Goal: Task Accomplishment & Management: Complete application form

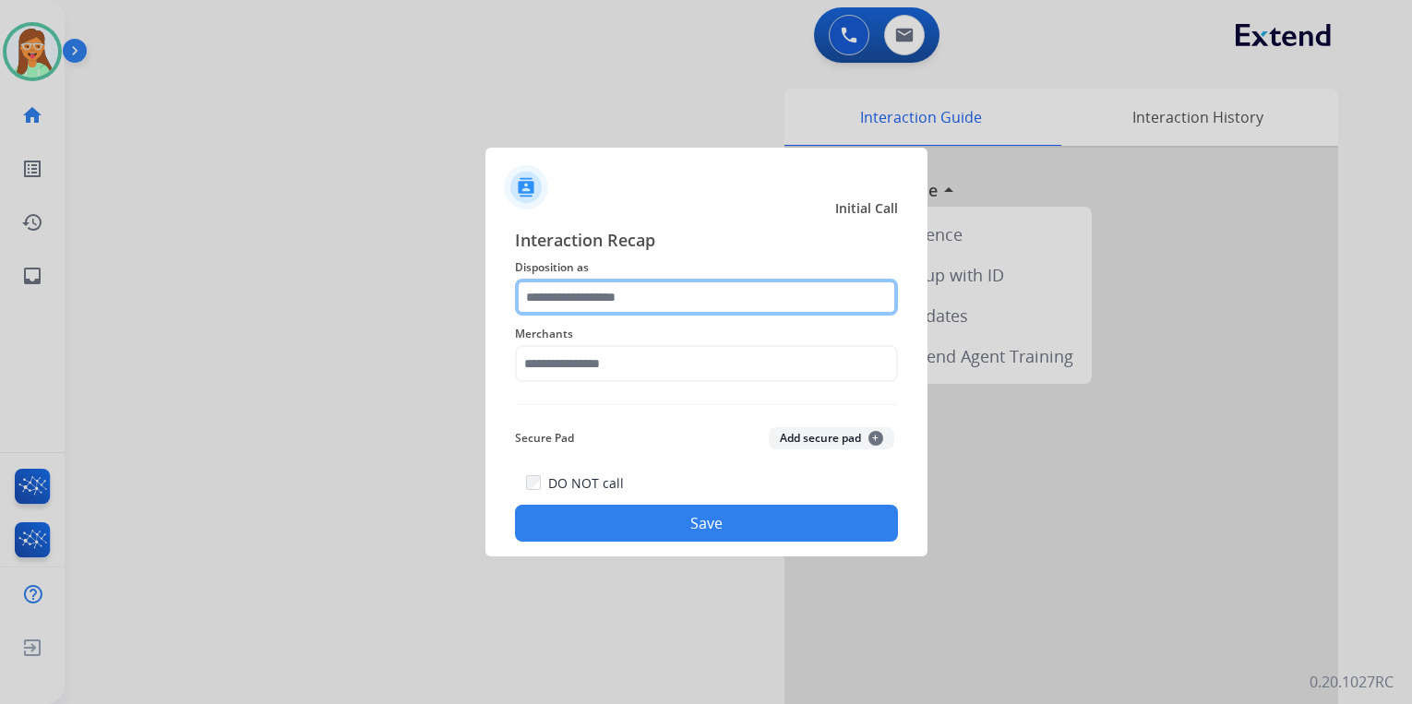
drag, startPoint x: 0, startPoint y: 0, endPoint x: 620, endPoint y: 310, distance: 693.5
click at [620, 310] on input "text" at bounding box center [706, 297] width 383 height 37
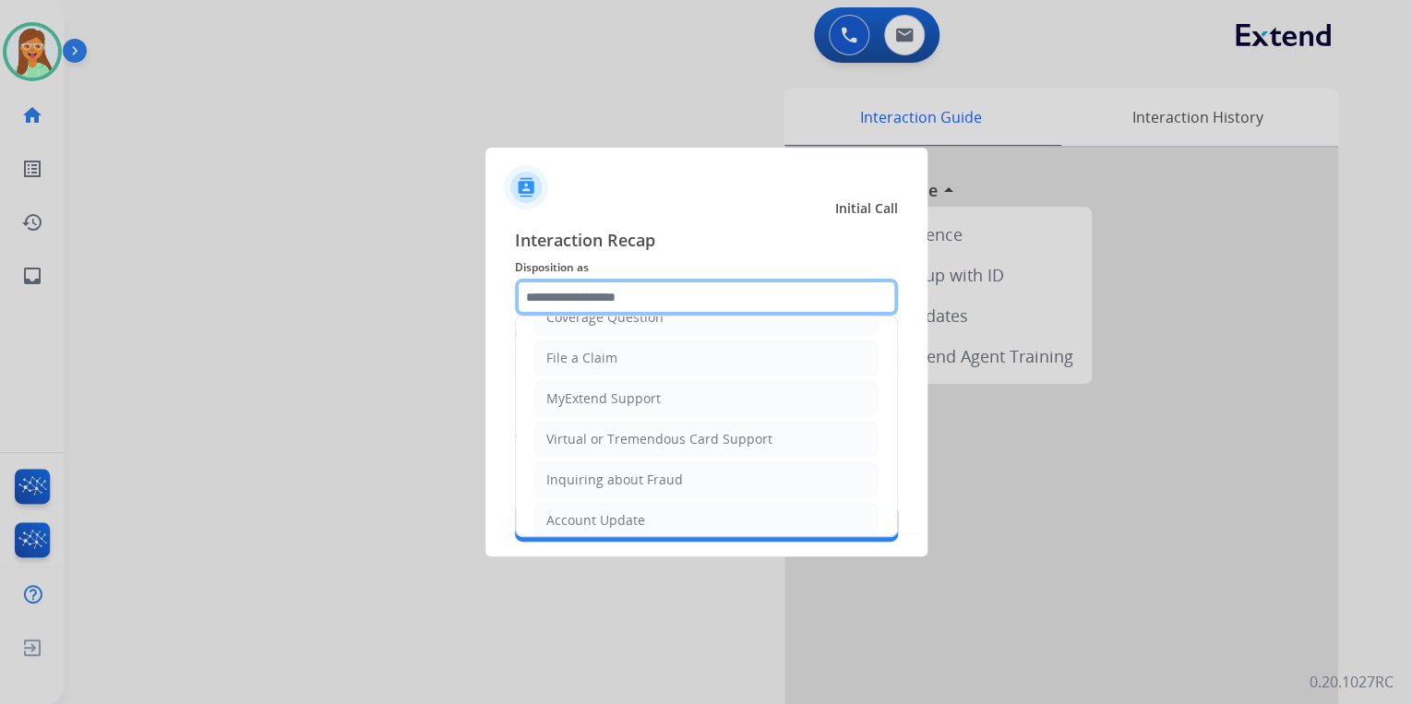
scroll to position [282, 0]
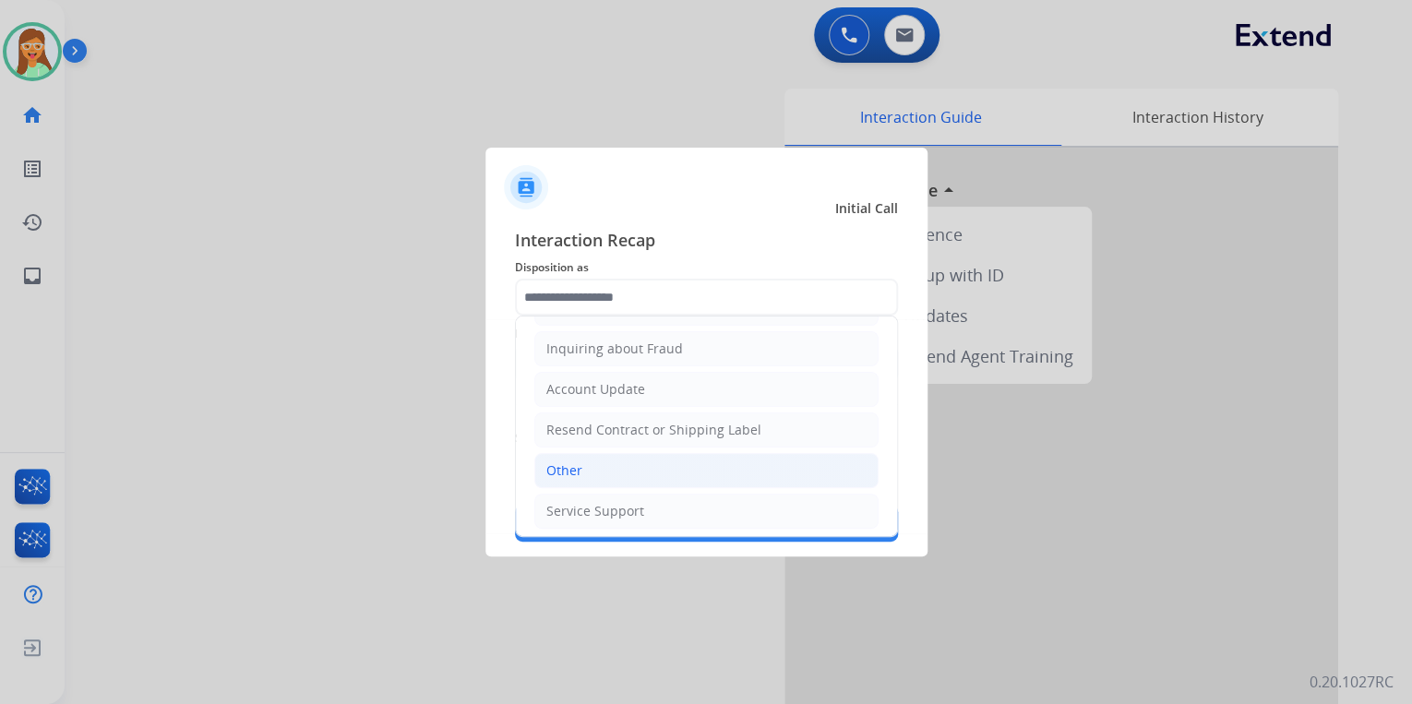
click at [658, 462] on li "Other" at bounding box center [706, 470] width 344 height 35
type input "*****"
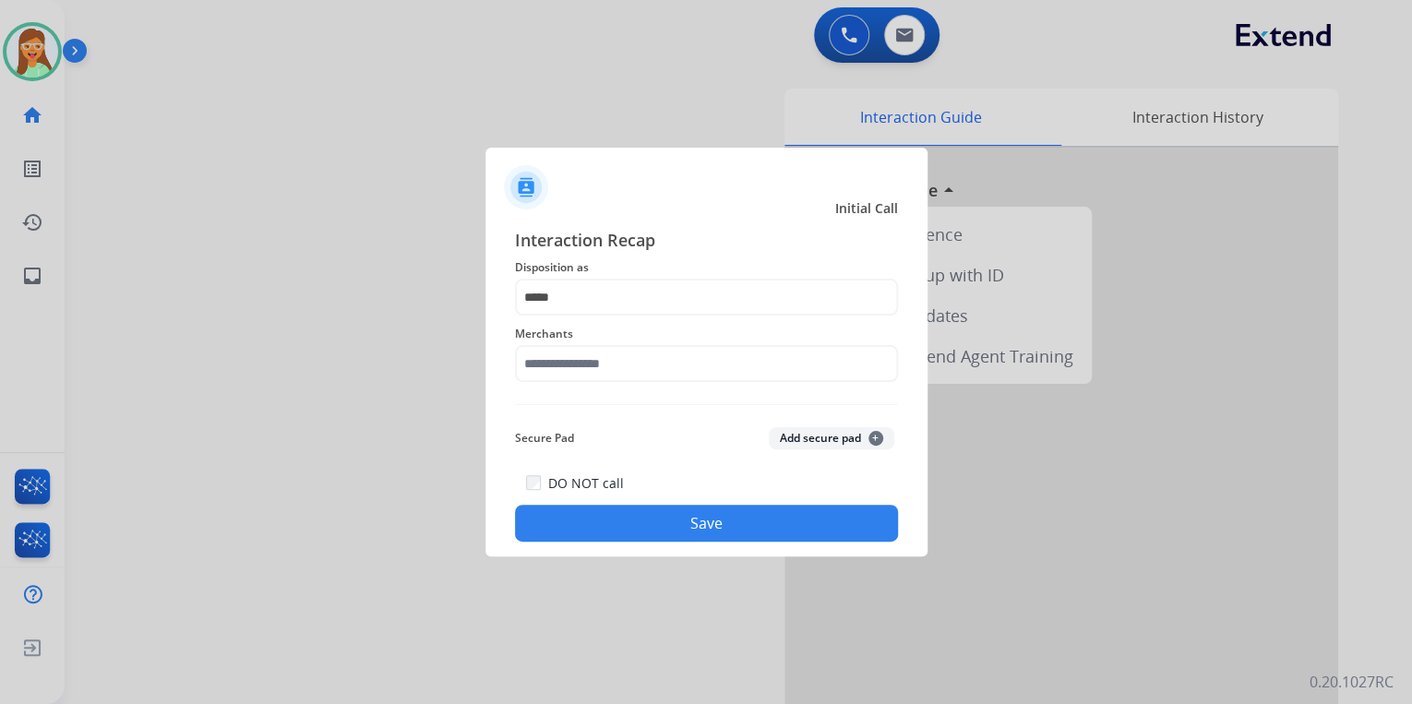
drag, startPoint x: 620, startPoint y: 391, endPoint x: 642, endPoint y: 362, distance: 36.9
click at [626, 384] on div "Interaction Recap Disposition as ***** Merchants Secure Pad Add secure pad + DO…" at bounding box center [706, 384] width 383 height 315
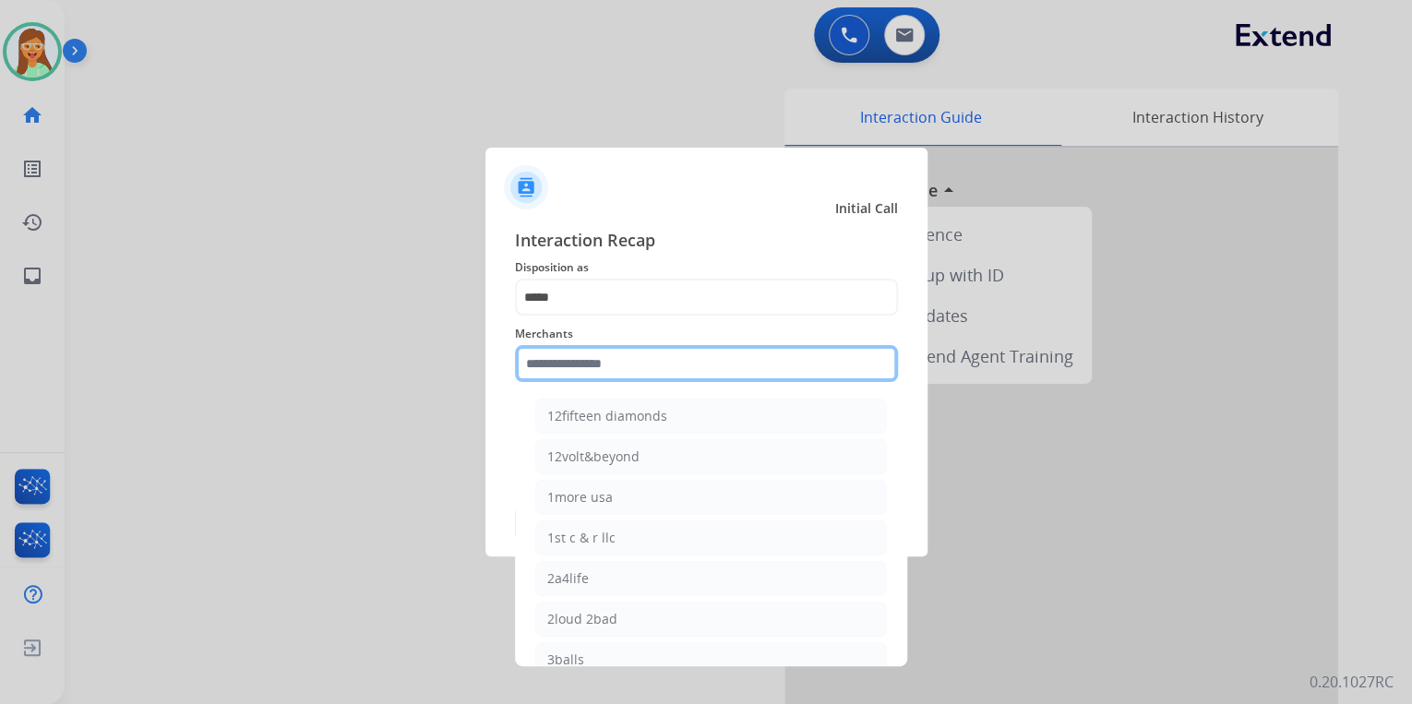
click at [646, 357] on input "text" at bounding box center [706, 363] width 383 height 37
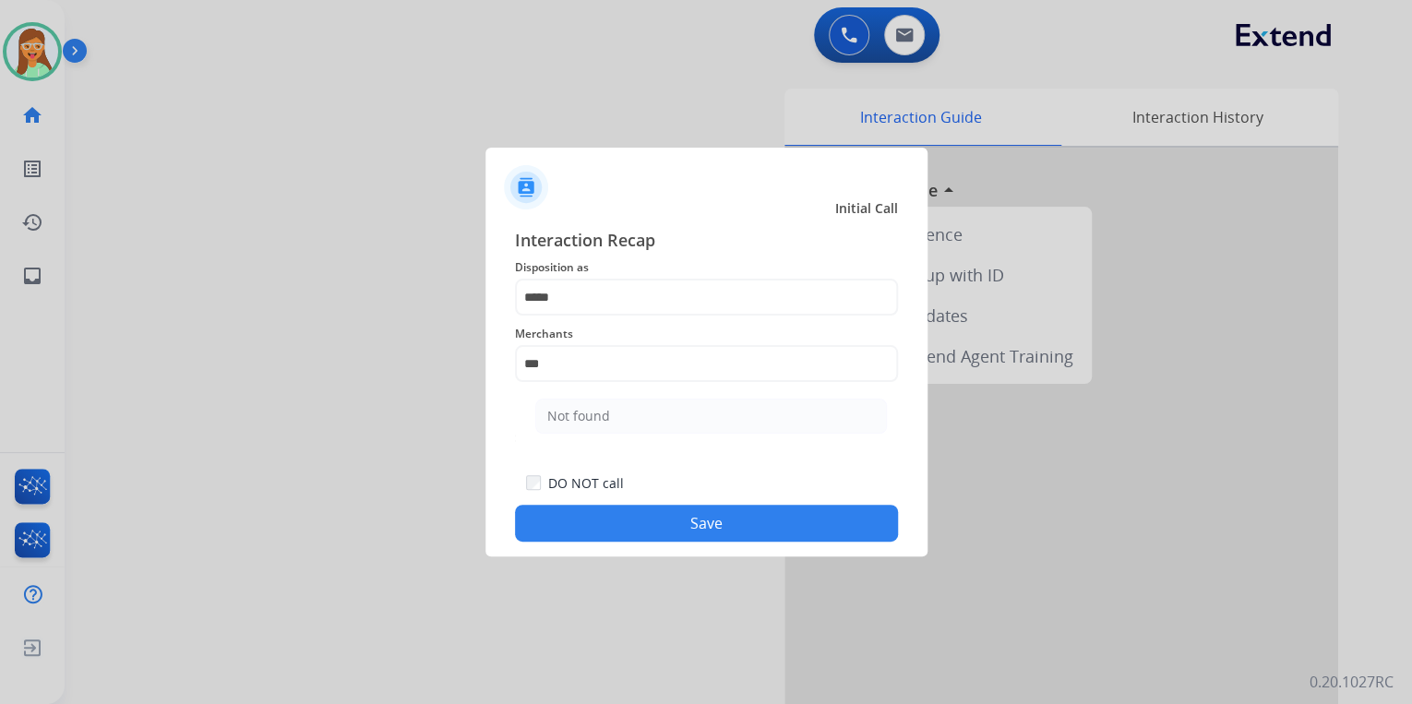
click at [655, 396] on ul "Not found" at bounding box center [711, 421] width 363 height 63
click at [661, 417] on li "Not found" at bounding box center [711, 416] width 352 height 35
type input "*********"
click at [707, 528] on button "Save" at bounding box center [706, 523] width 383 height 37
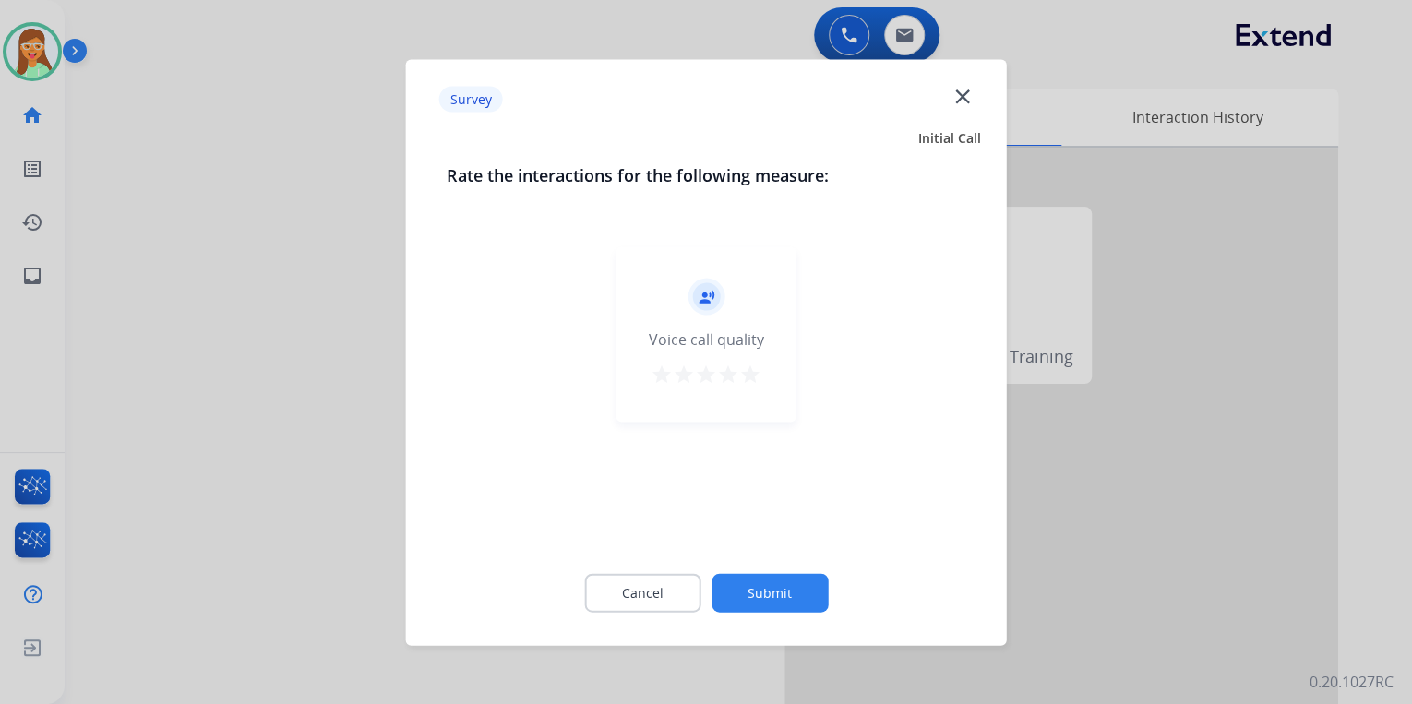
click at [965, 102] on mat-icon "close" at bounding box center [962, 96] width 24 height 24
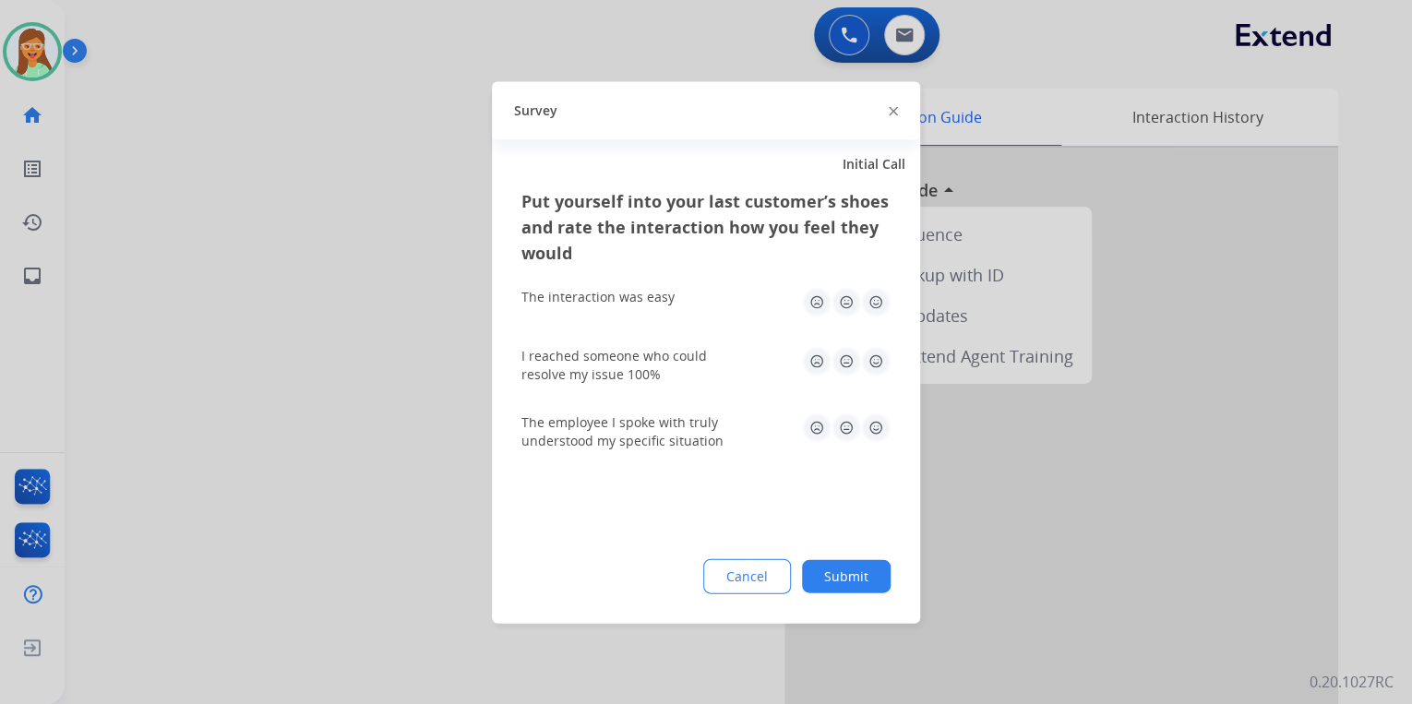
click at [890, 108] on img at bounding box center [893, 111] width 9 height 9
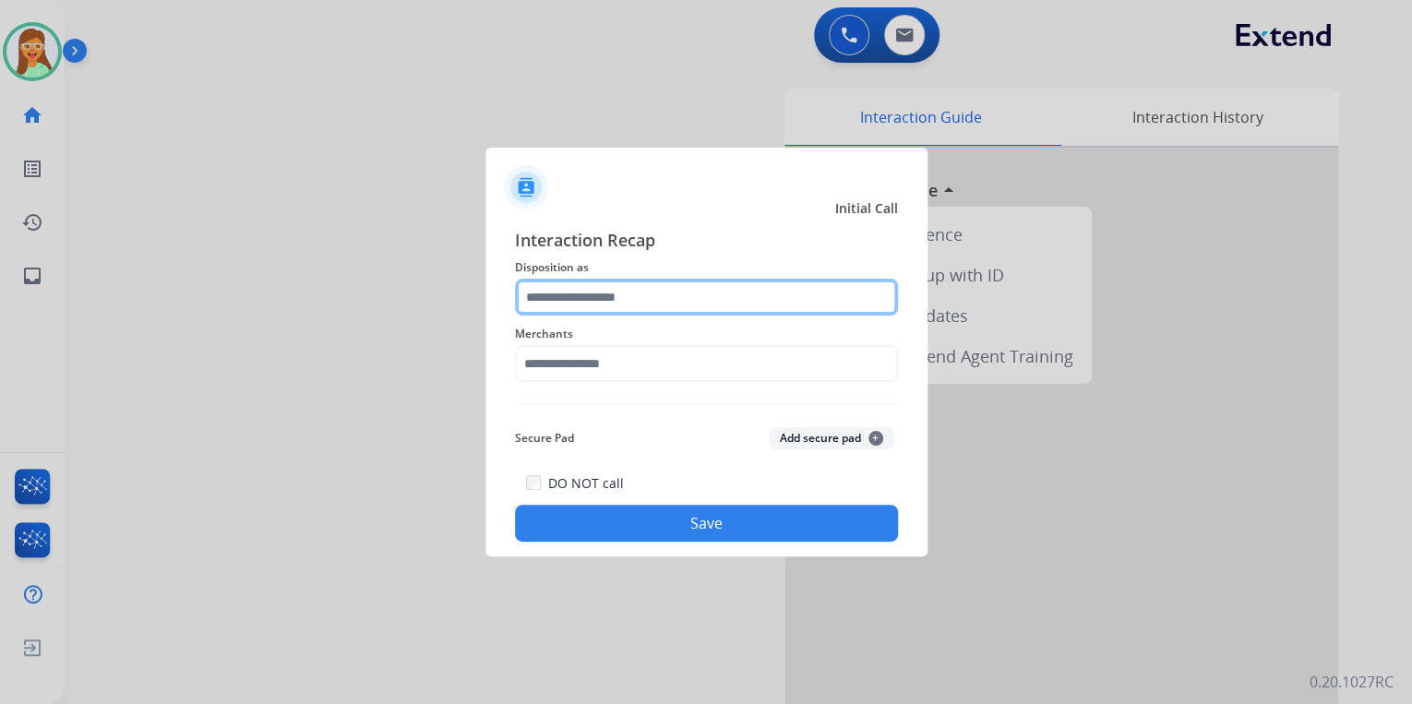
click at [710, 291] on input "text" at bounding box center [706, 297] width 383 height 37
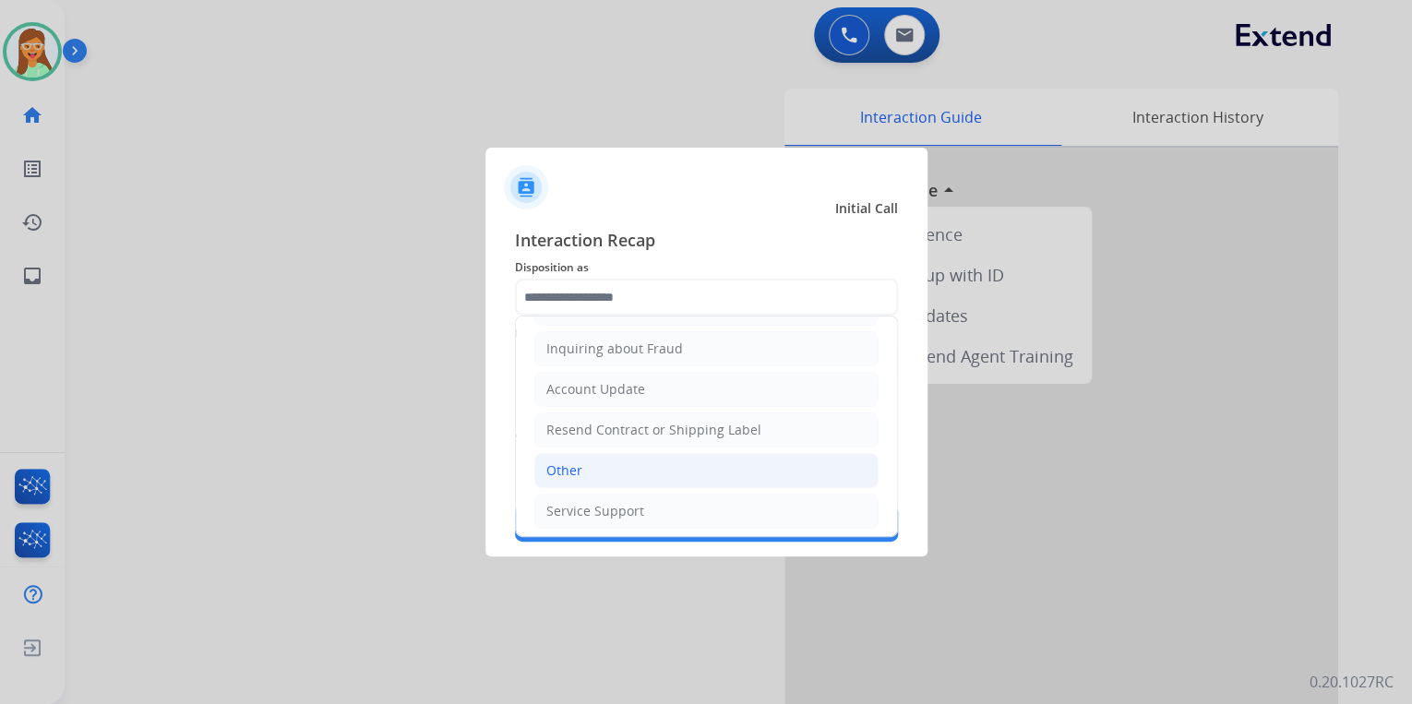
click at [632, 469] on li "Other" at bounding box center [706, 470] width 344 height 35
type input "*****"
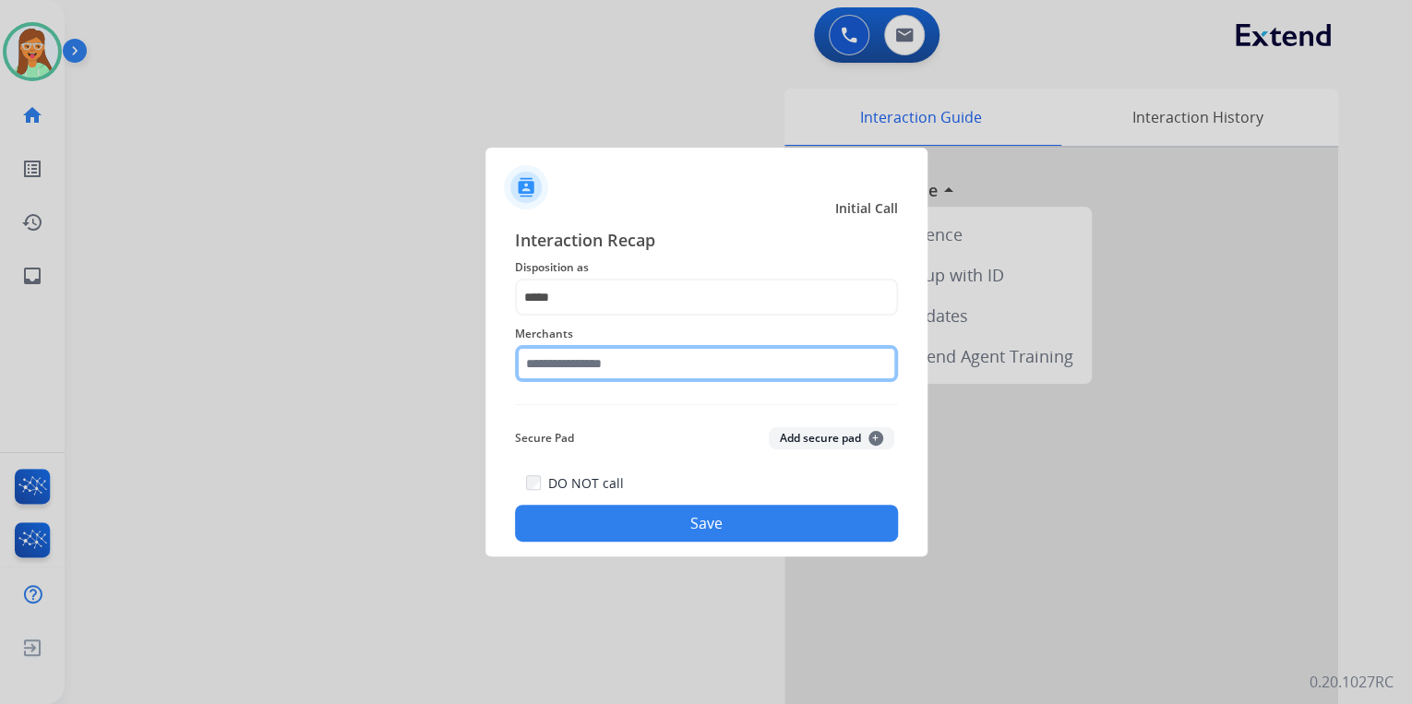
click at [648, 361] on input "text" at bounding box center [706, 363] width 383 height 37
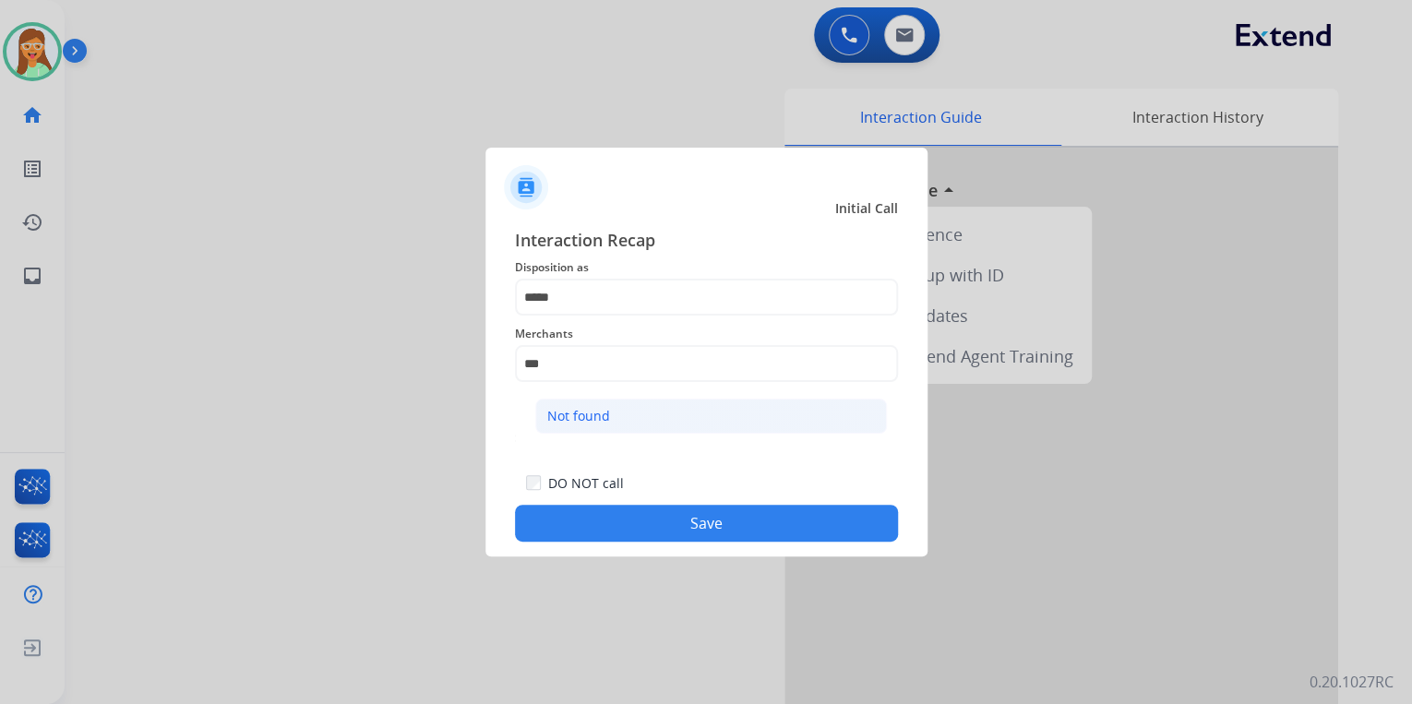
click at [646, 425] on li "Not found" at bounding box center [711, 416] width 352 height 35
type input "*********"
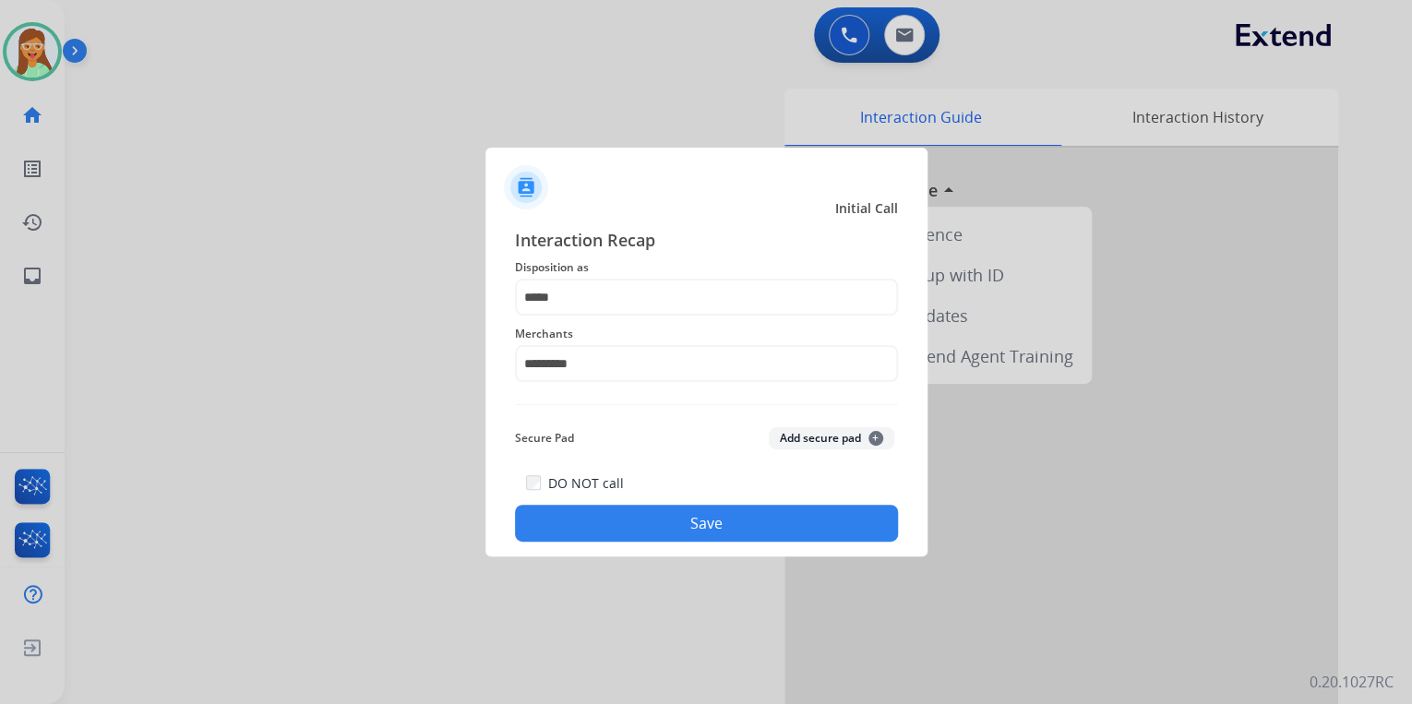
click at [713, 537] on button "Save" at bounding box center [706, 523] width 383 height 37
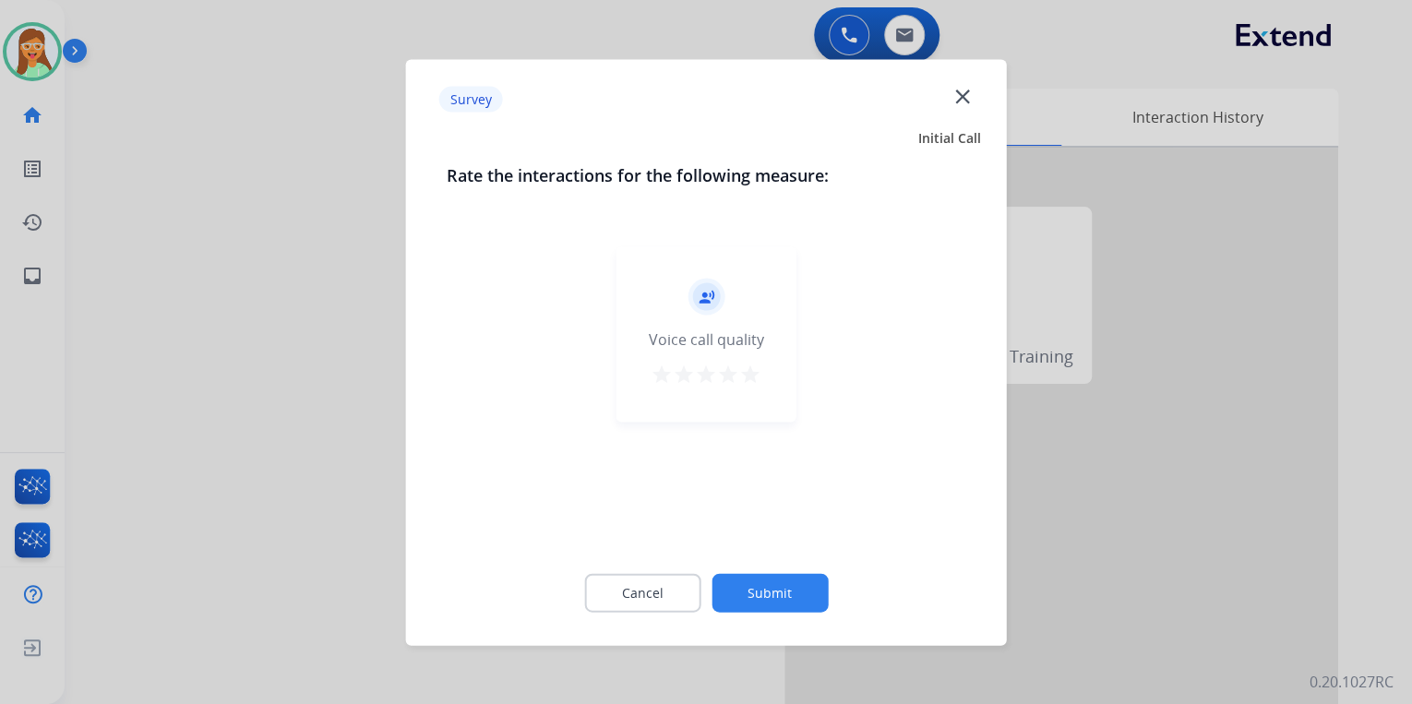
click at [959, 95] on mat-icon "close" at bounding box center [962, 96] width 24 height 24
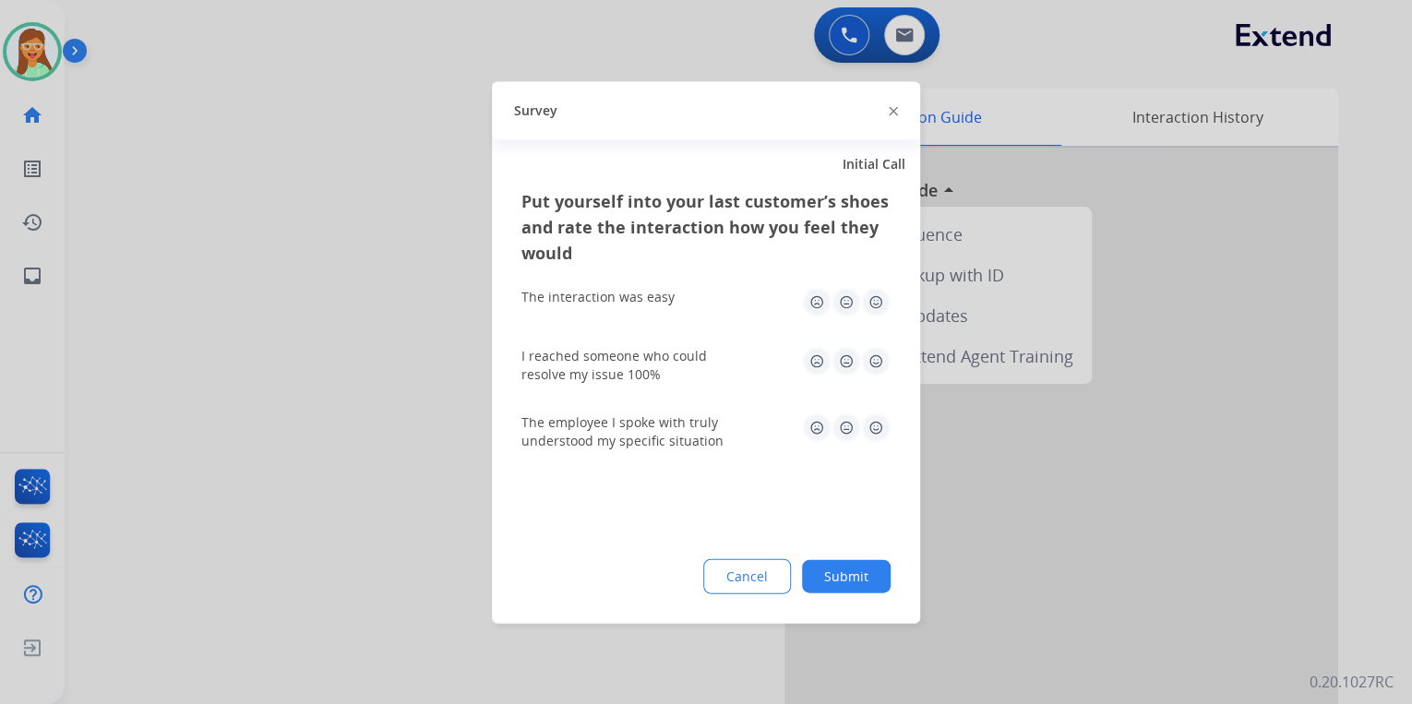
click at [893, 114] on img at bounding box center [893, 111] width 9 height 9
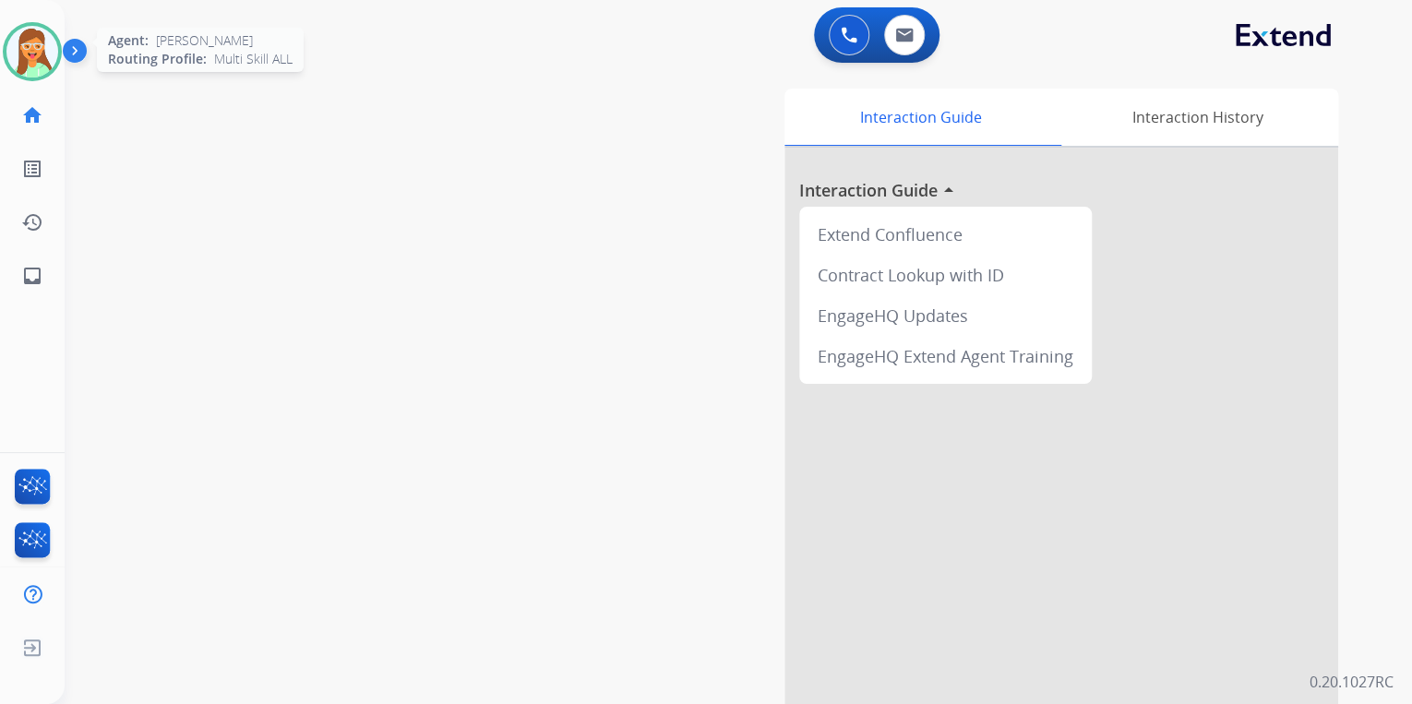
click at [27, 66] on img at bounding box center [32, 52] width 52 height 52
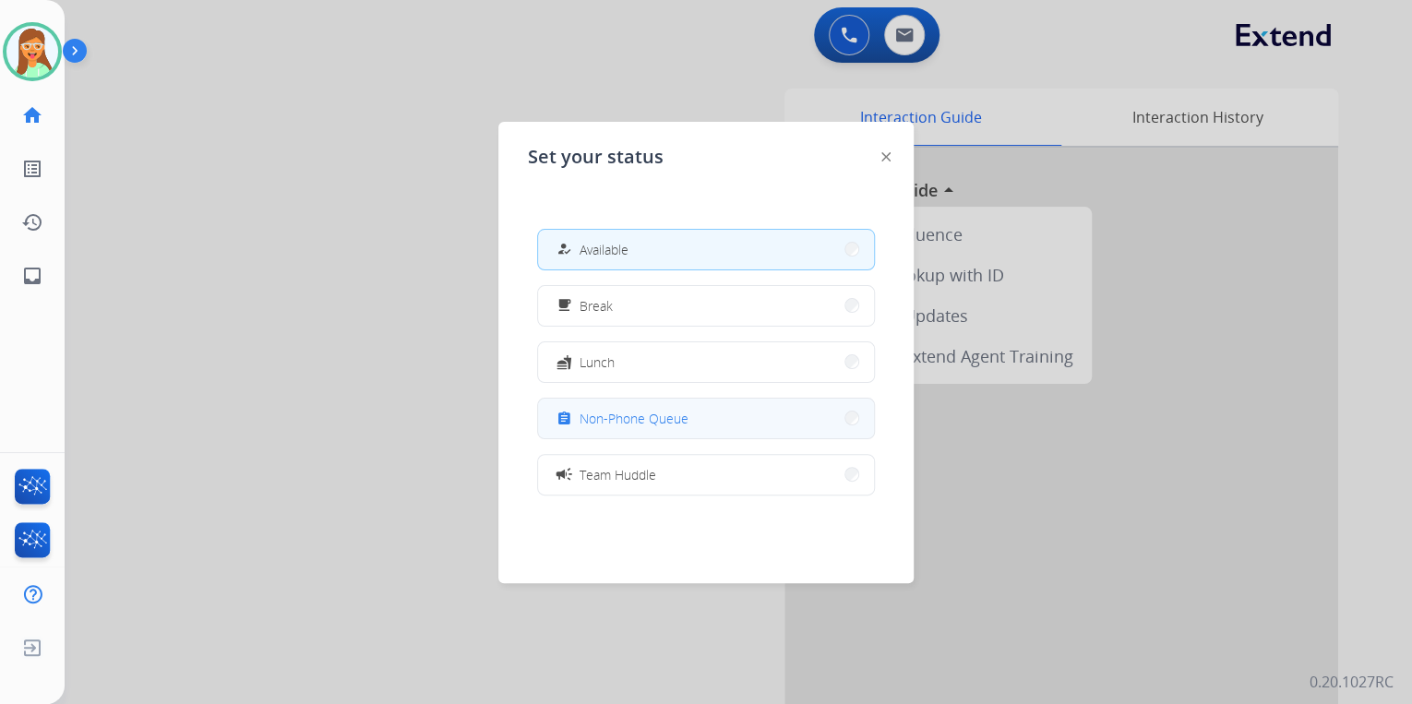
click at [759, 423] on button "assignment Non-Phone Queue" at bounding box center [706, 419] width 336 height 40
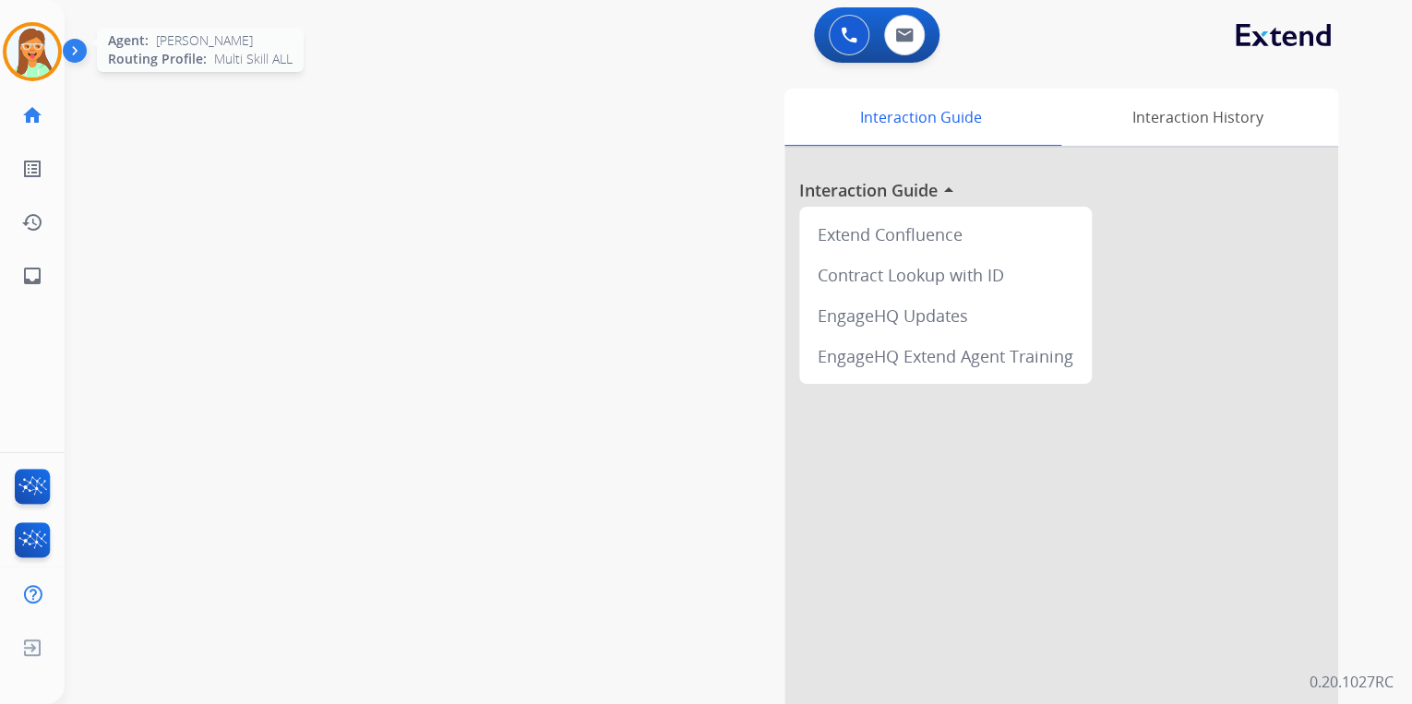
click at [40, 43] on img at bounding box center [32, 52] width 52 height 52
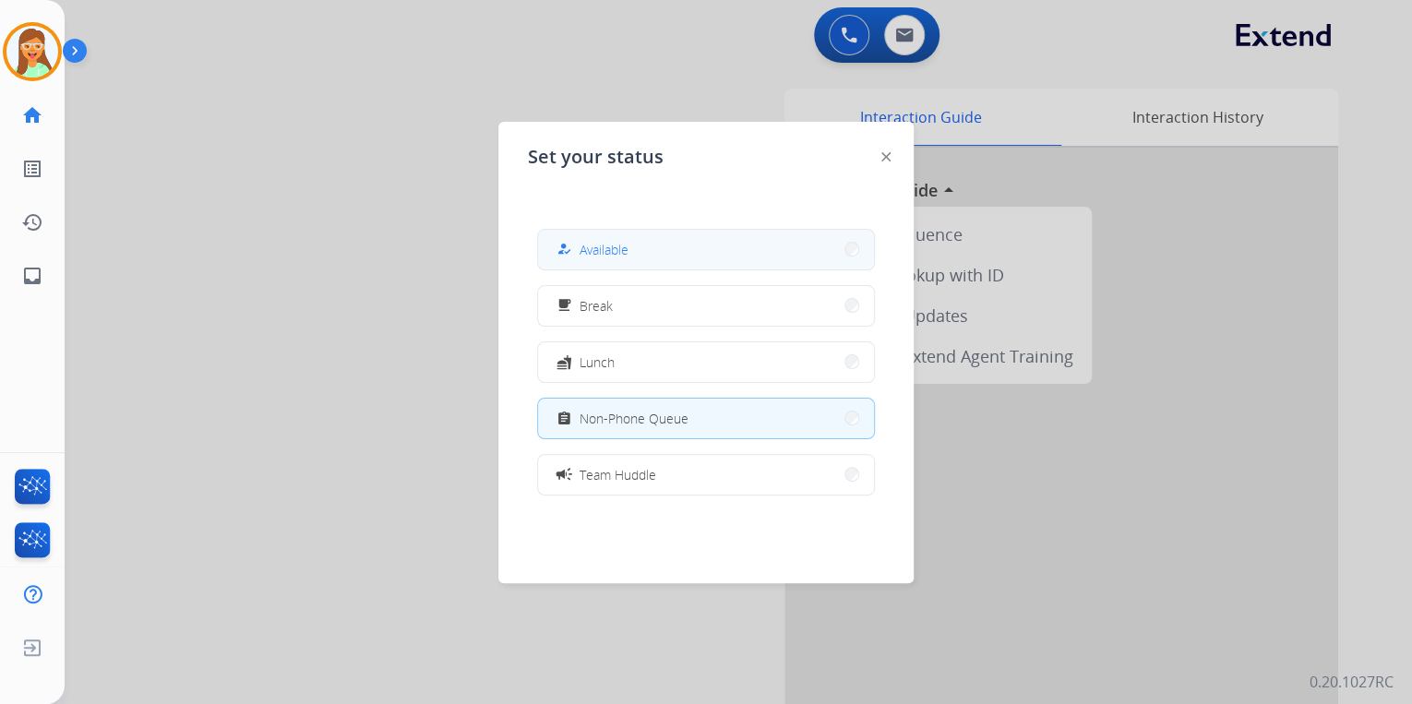
click at [617, 236] on button "how_to_reg Available" at bounding box center [706, 250] width 336 height 40
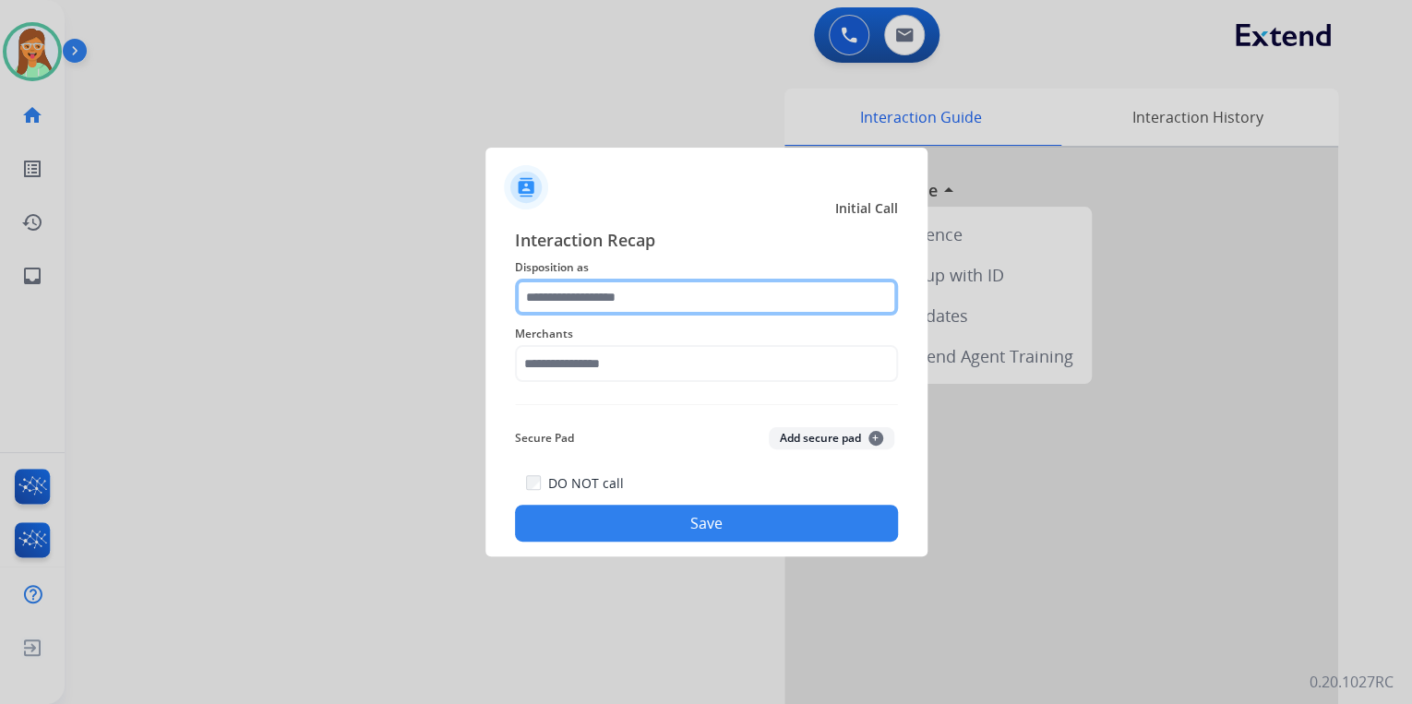
click at [581, 286] on input "text" at bounding box center [706, 297] width 383 height 37
click at [592, 294] on input "text" at bounding box center [706, 297] width 383 height 37
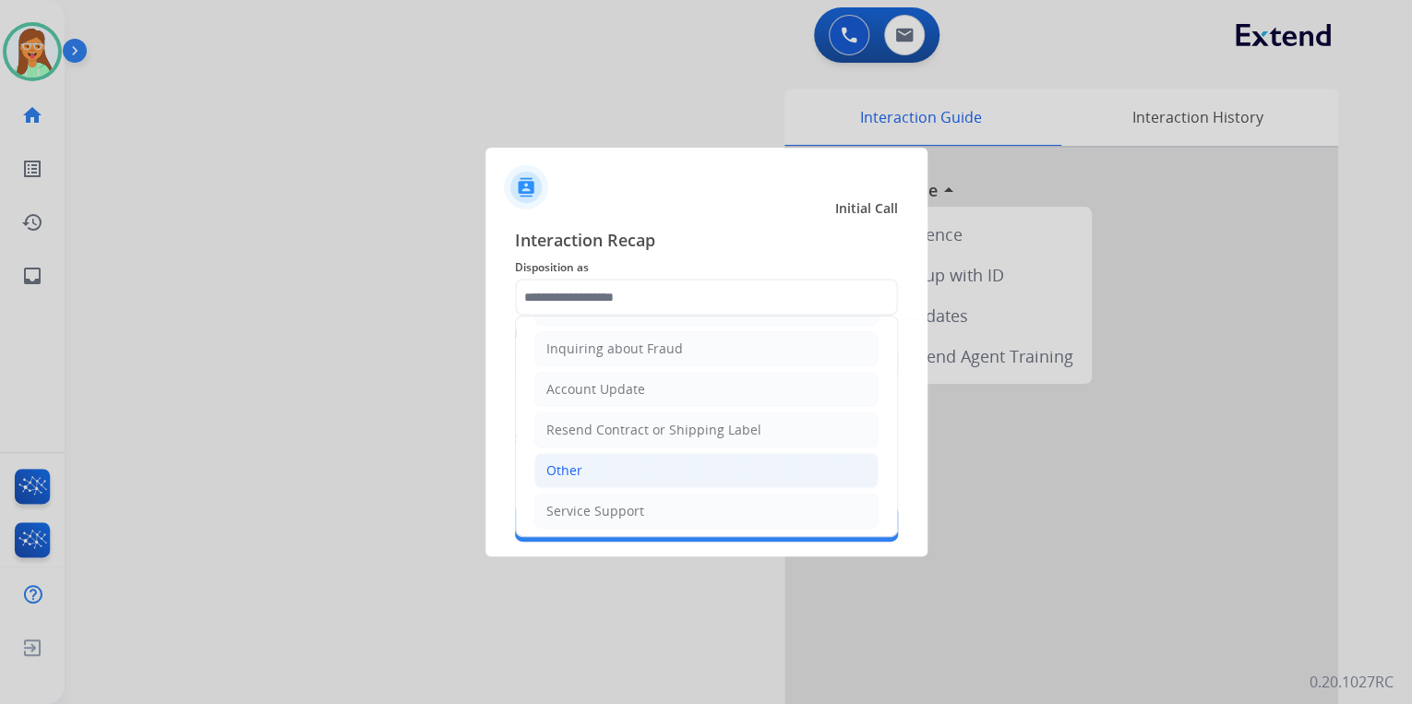
click at [617, 459] on li "Other" at bounding box center [706, 470] width 344 height 35
type input "*****"
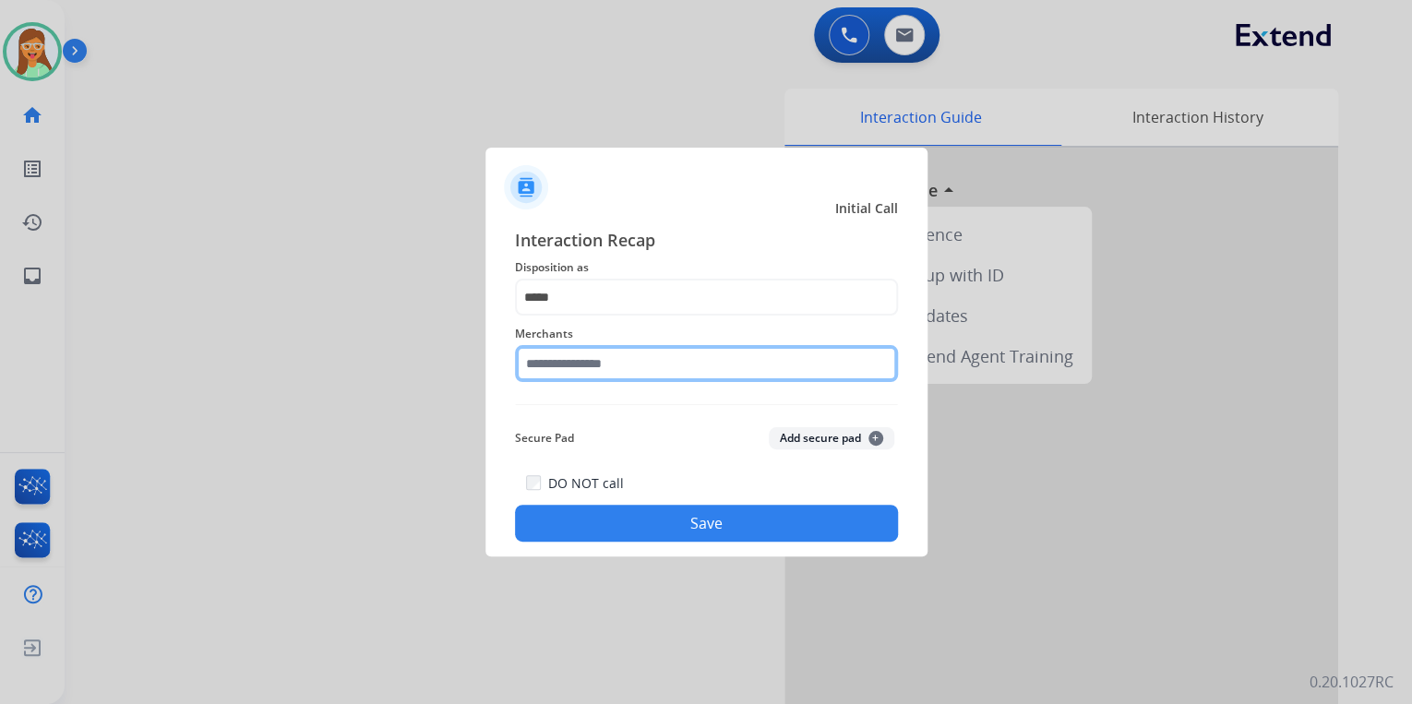
click at [628, 373] on input "text" at bounding box center [706, 363] width 383 height 37
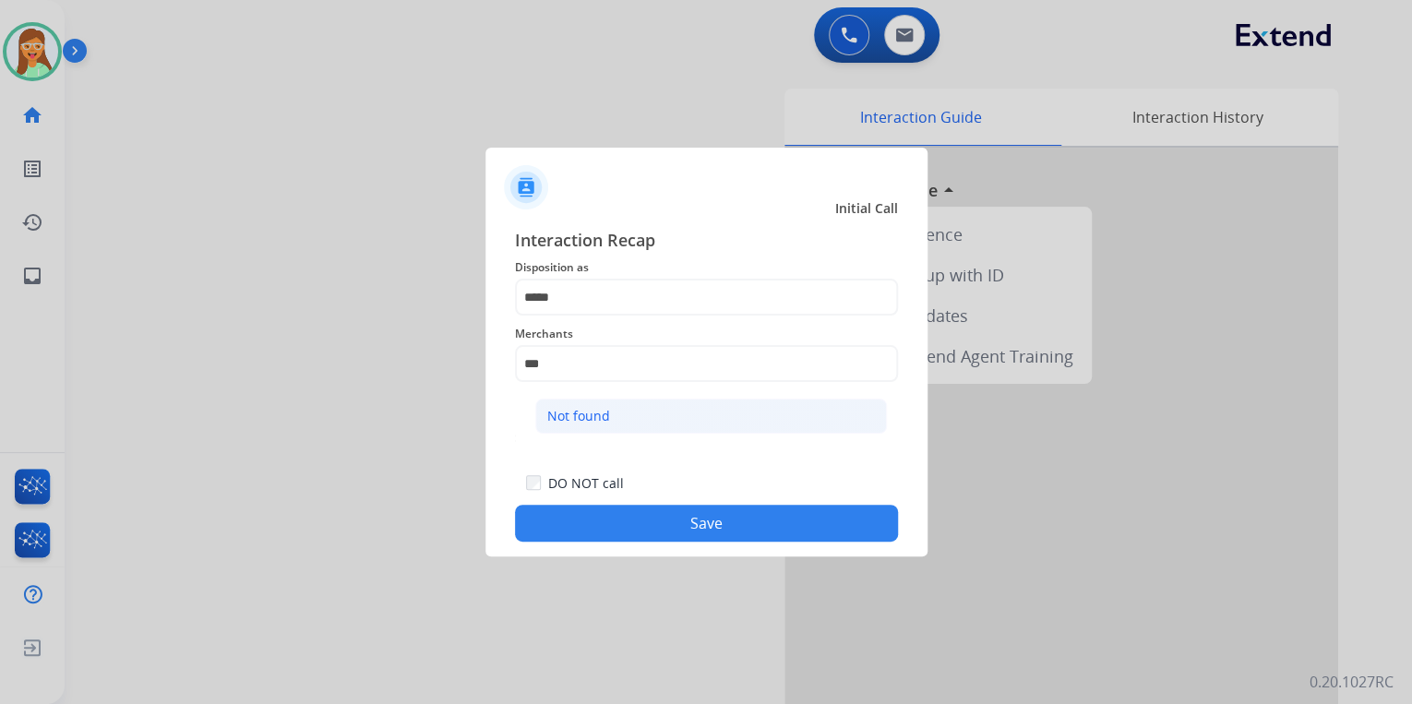
click at [617, 406] on li "Not found" at bounding box center [711, 416] width 352 height 35
type input "*********"
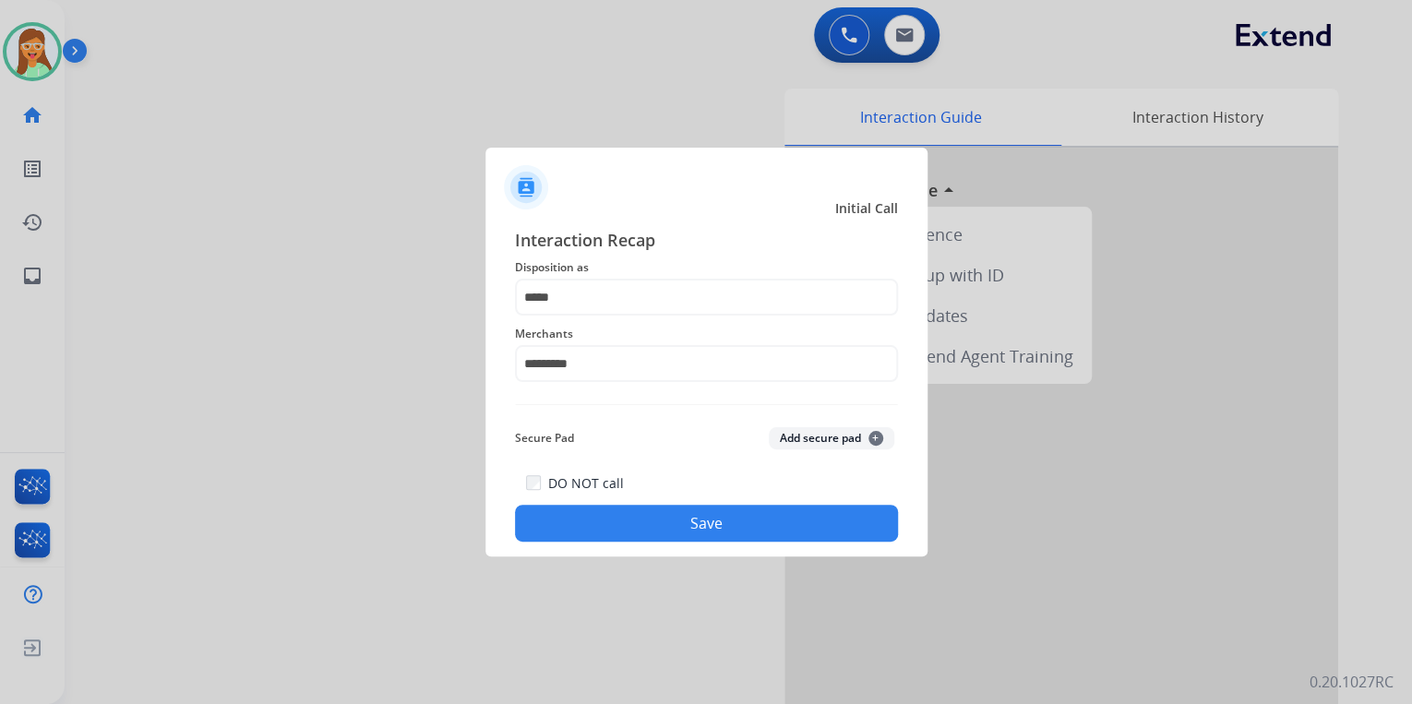
click at [688, 521] on button "Save" at bounding box center [706, 523] width 383 height 37
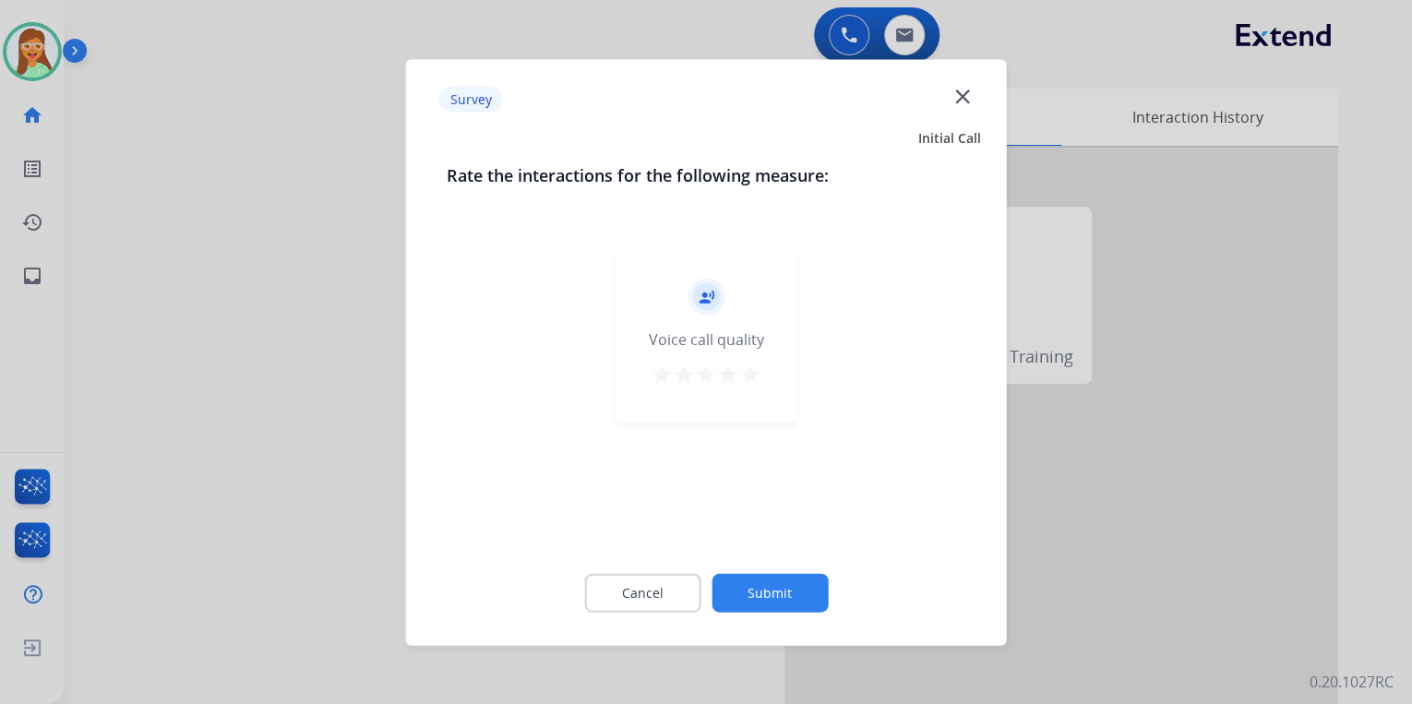
click at [959, 85] on mat-icon "close" at bounding box center [962, 96] width 24 height 24
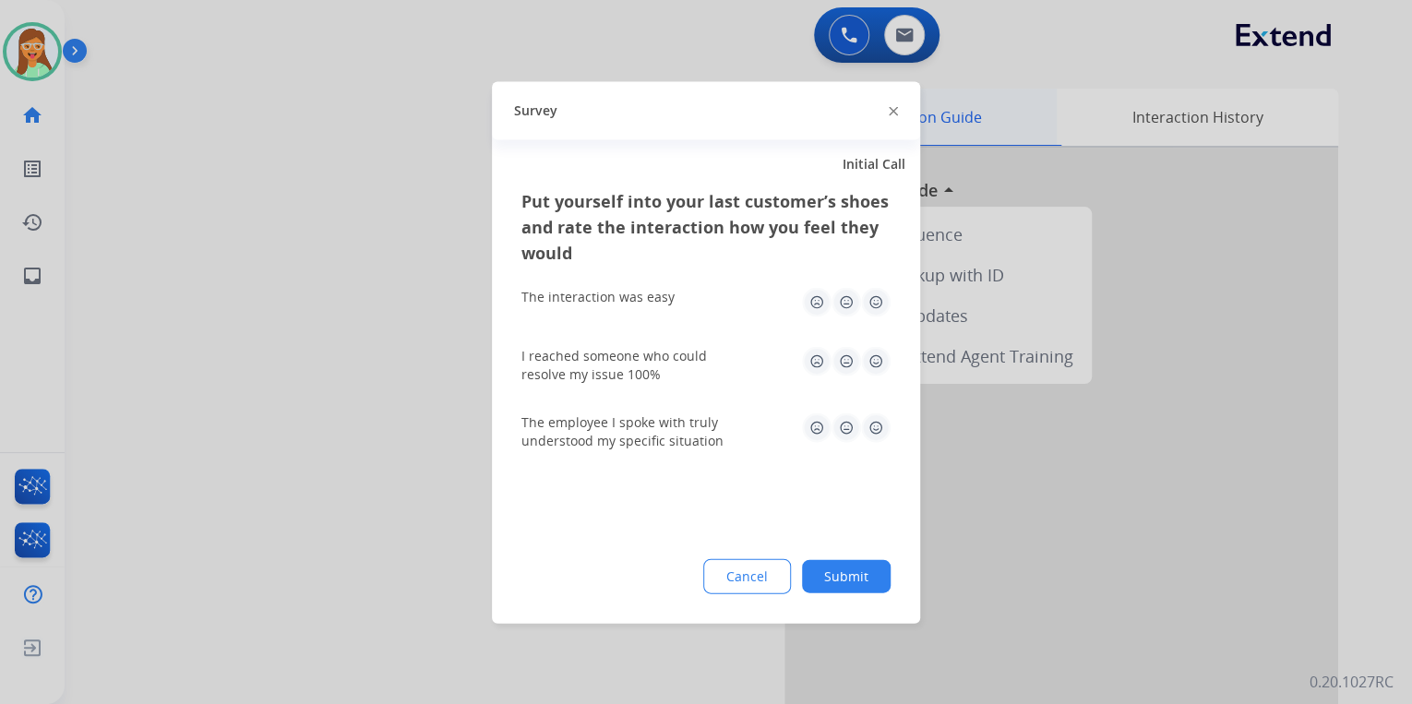
click at [896, 112] on img at bounding box center [893, 111] width 9 height 9
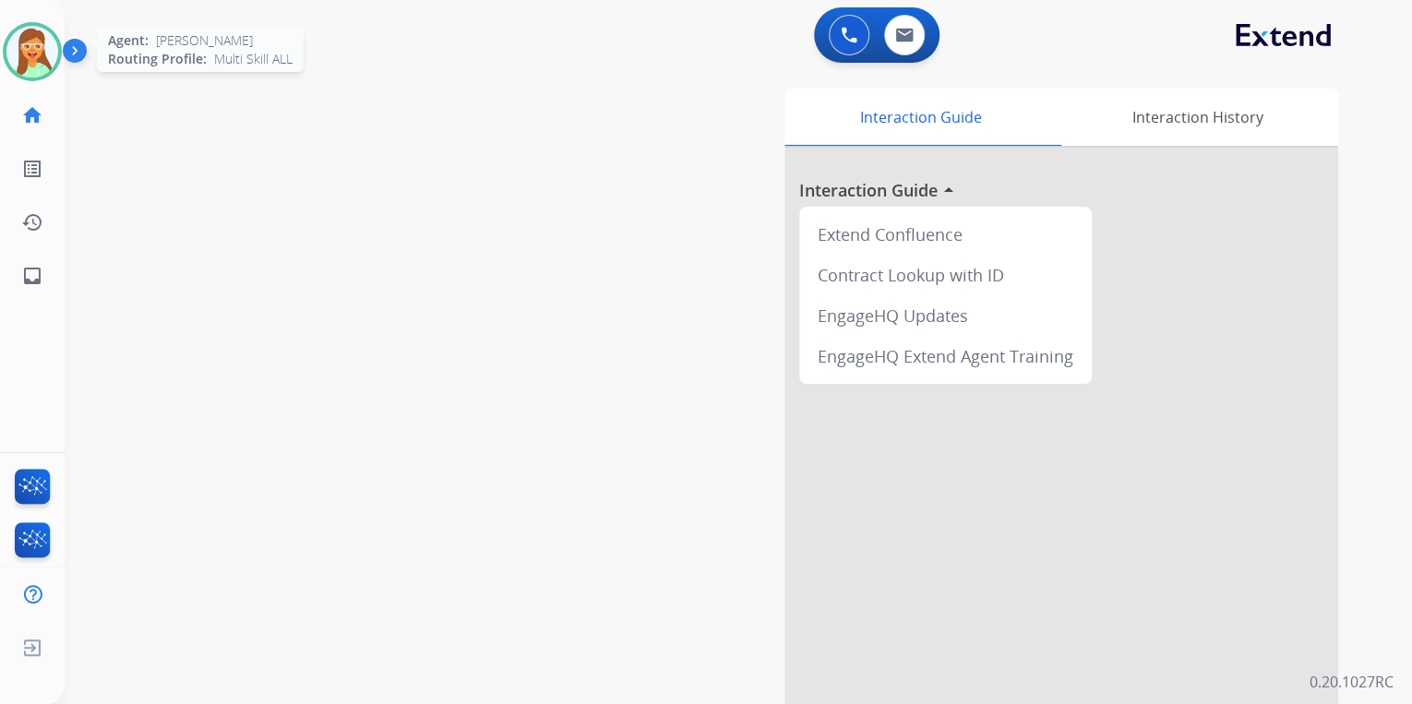
click at [54, 40] on img at bounding box center [32, 52] width 52 height 52
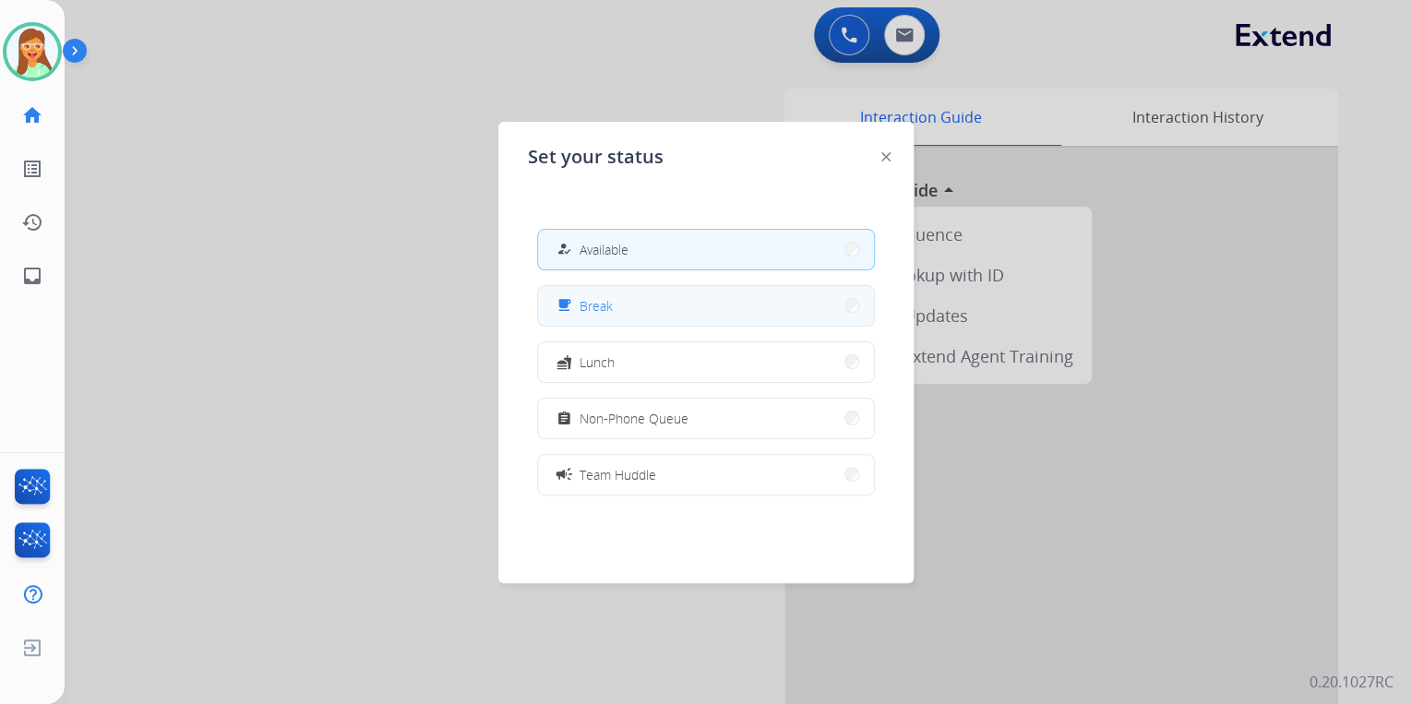
click at [669, 323] on button "free_breakfast Break" at bounding box center [706, 306] width 336 height 40
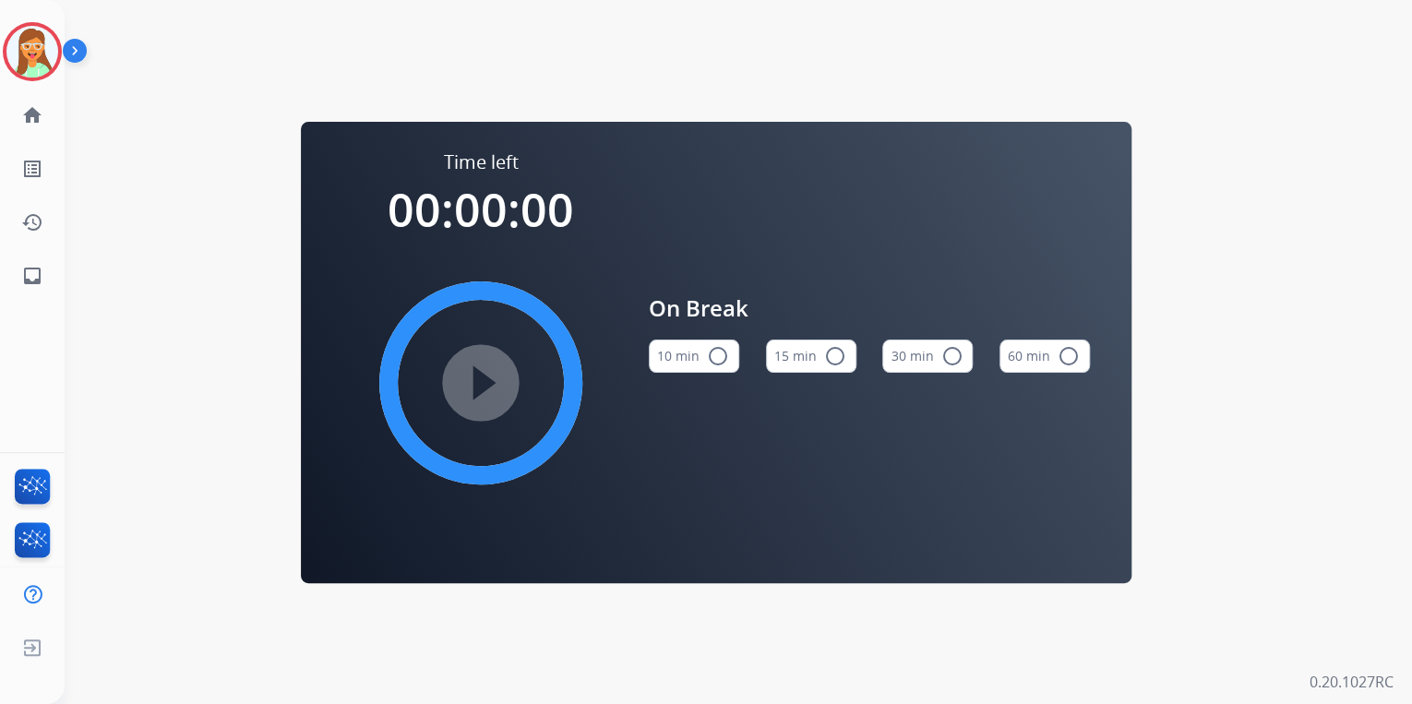
click at [812, 358] on button "15 min radio_button_unchecked" at bounding box center [811, 356] width 90 height 33
click at [473, 318] on div "play_circle_filled" at bounding box center [480, 383] width 277 height 277
click at [492, 378] on mat-icon "play_circle_filled" at bounding box center [481, 383] width 22 height 22
click at [46, 49] on img at bounding box center [32, 52] width 52 height 52
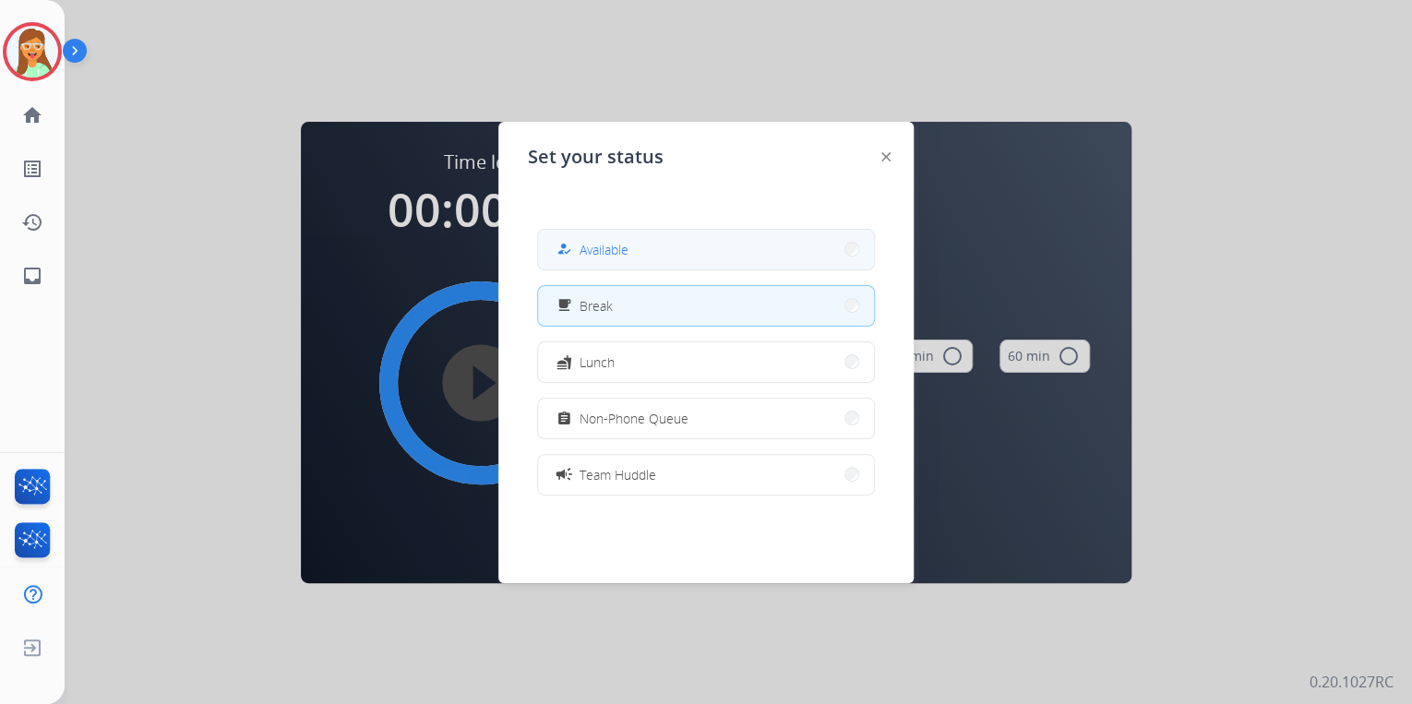
click at [725, 249] on button "how_to_reg Available" at bounding box center [706, 250] width 336 height 40
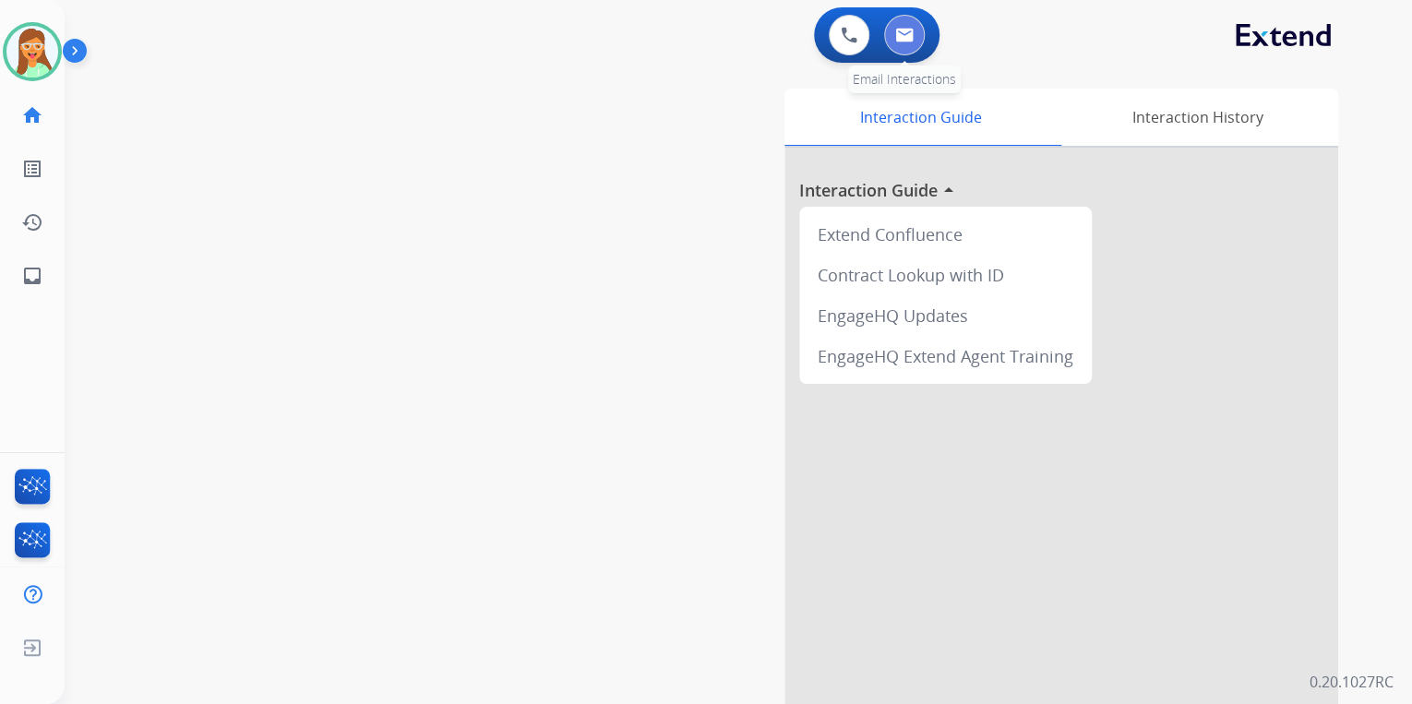
click at [911, 41] on img at bounding box center [904, 35] width 18 height 15
select select "**********"
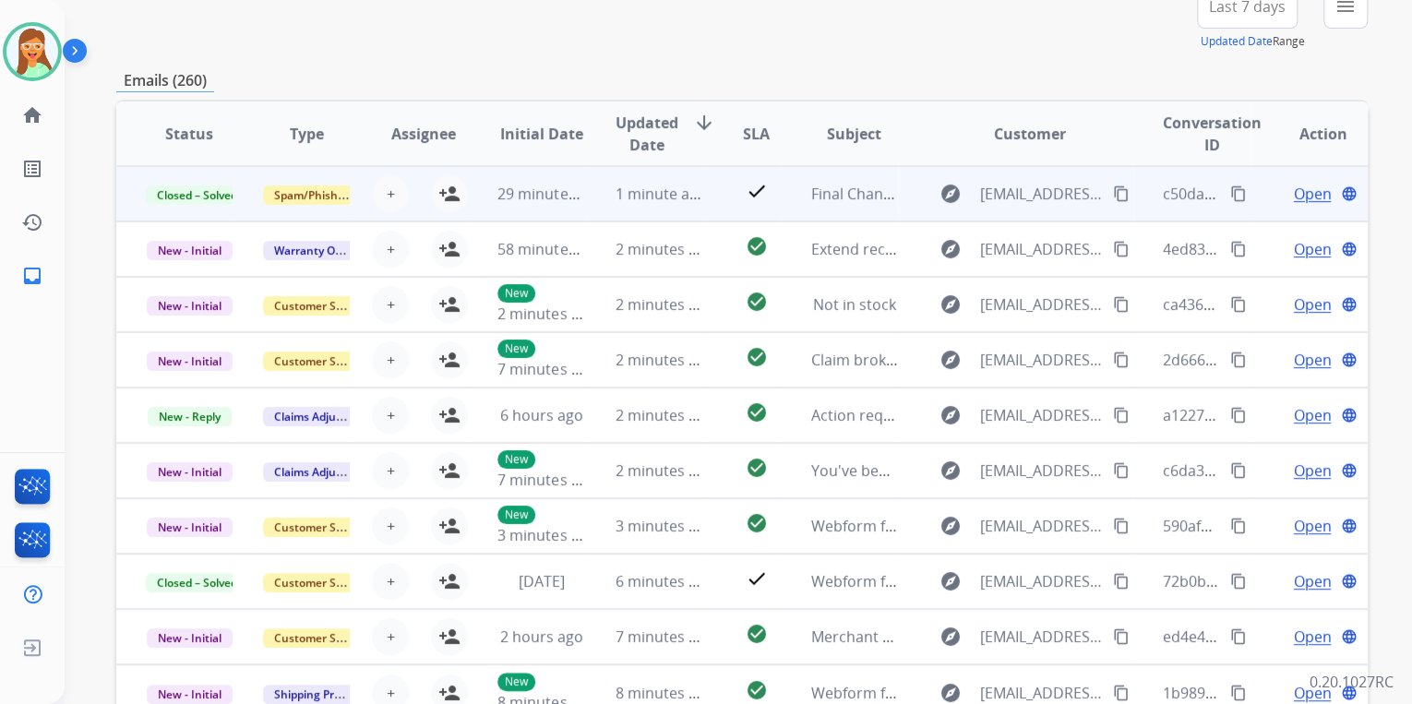
scroll to position [124, 0]
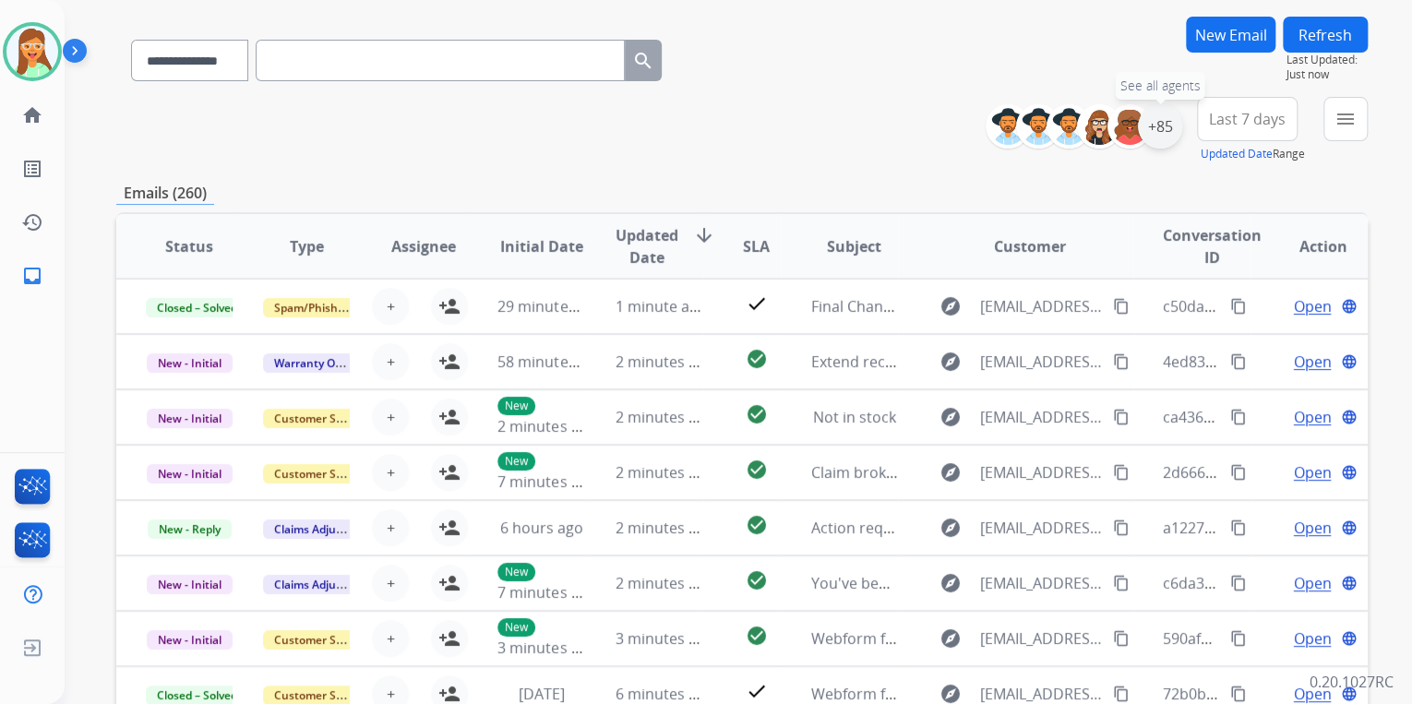
click at [1158, 130] on div "+85" at bounding box center [1160, 126] width 44 height 44
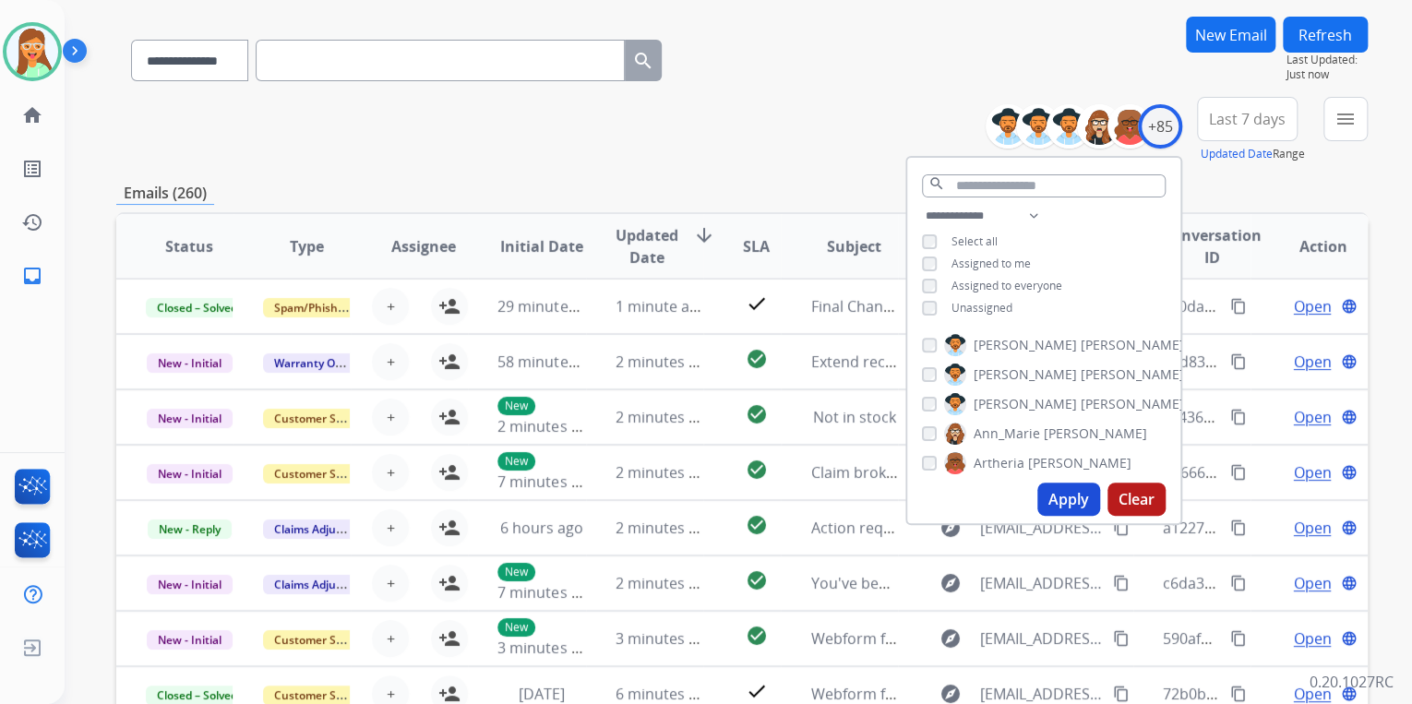
click at [1061, 501] on button "Apply" at bounding box center [1068, 499] width 63 height 33
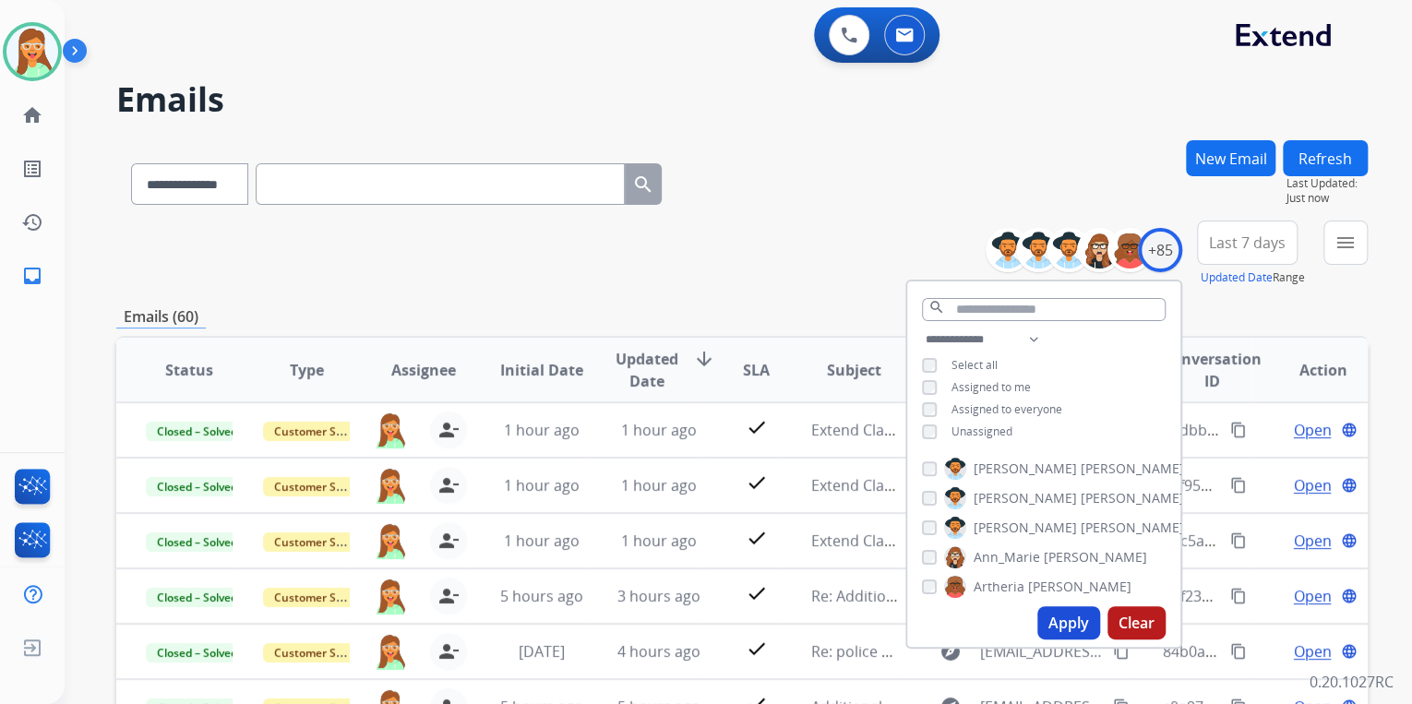
click at [703, 227] on div "**********" at bounding box center [742, 254] width 1252 height 66
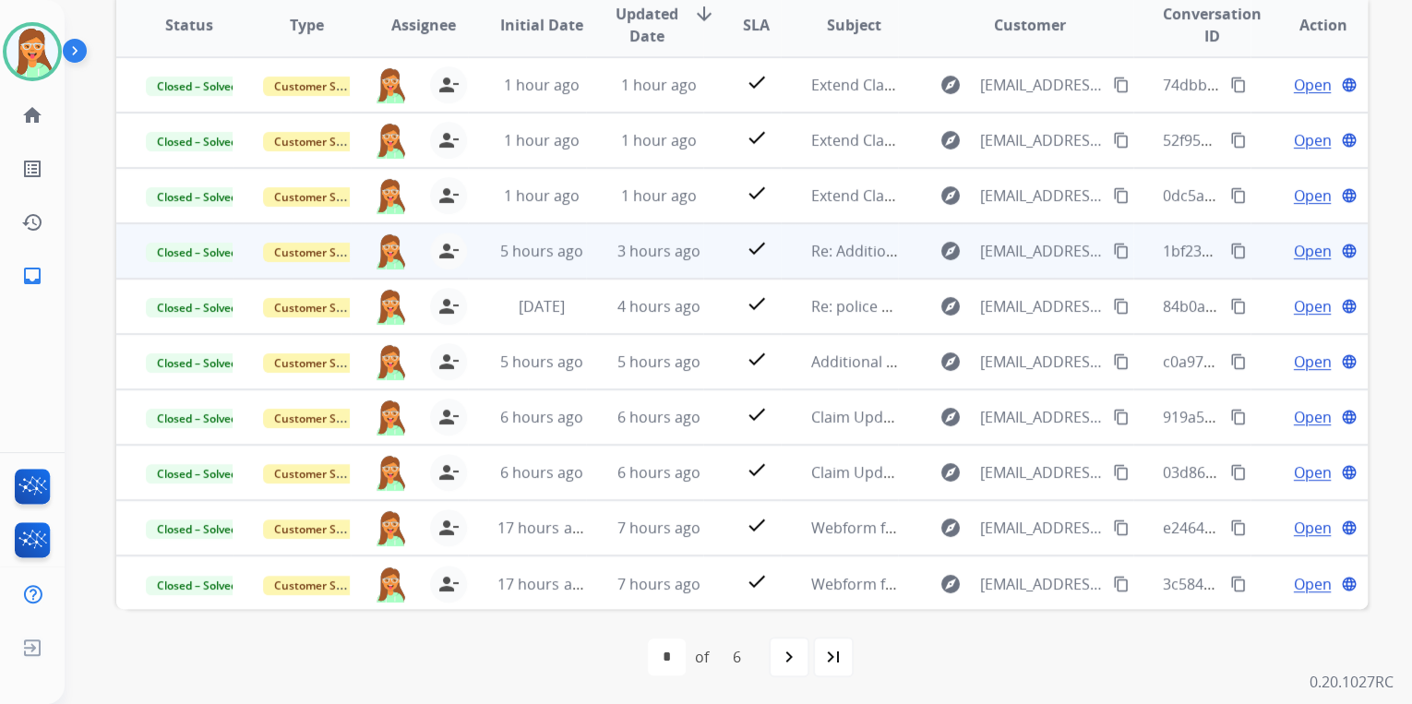
scroll to position [1, 0]
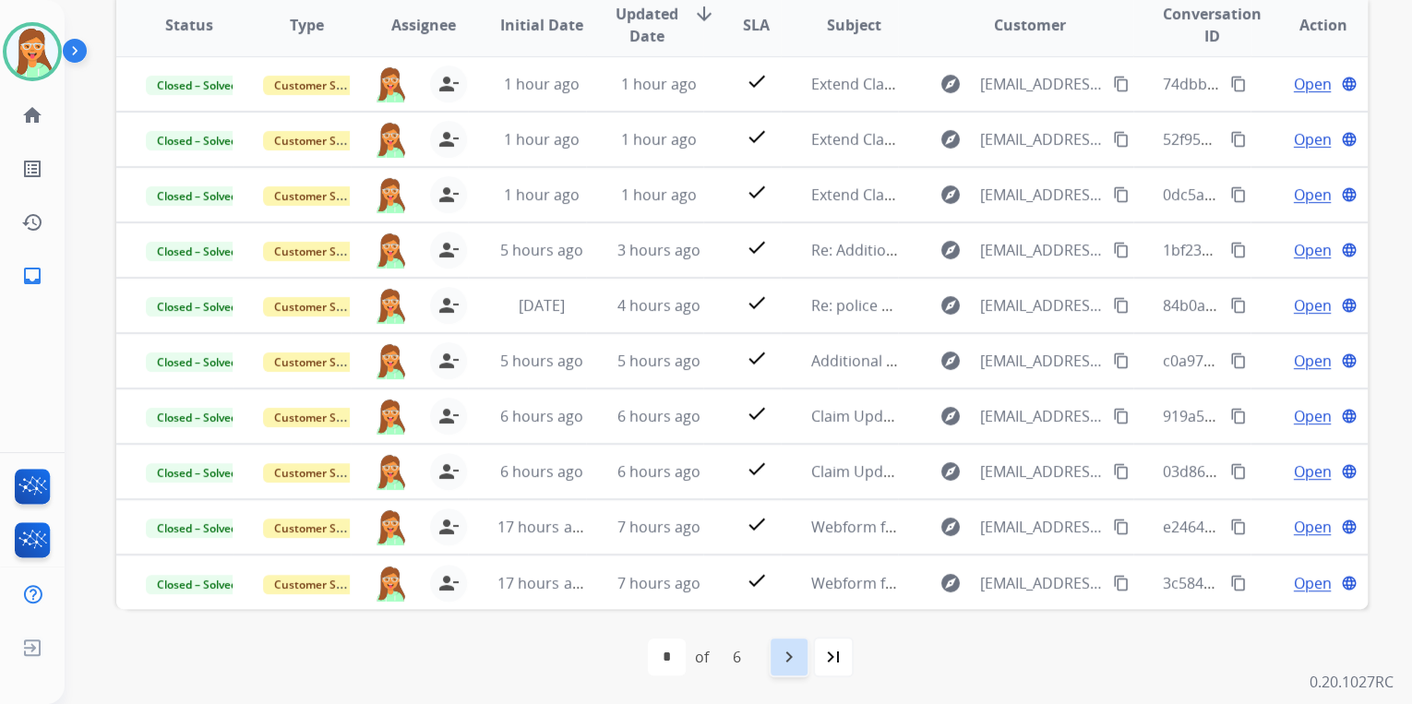
click at [790, 670] on div "navigate_next" at bounding box center [789, 657] width 41 height 41
select select "*"
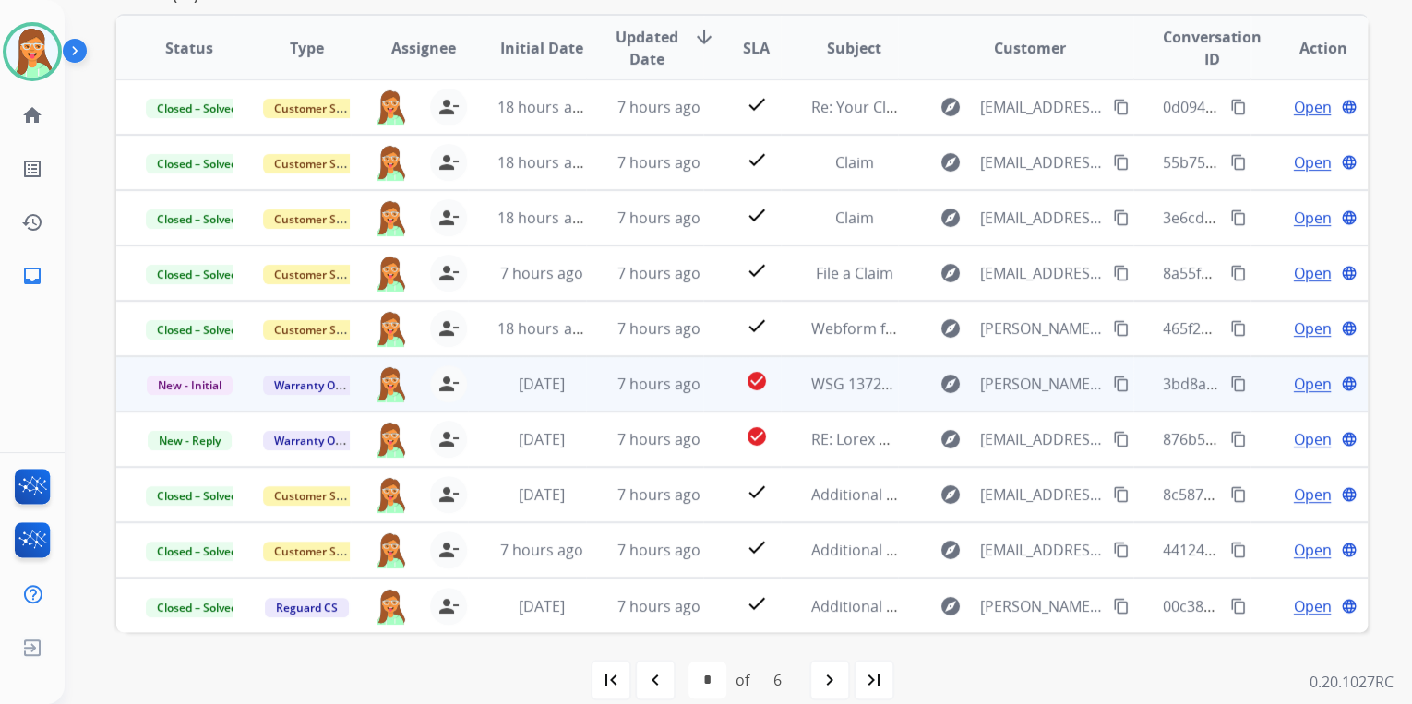
scroll to position [345, 0]
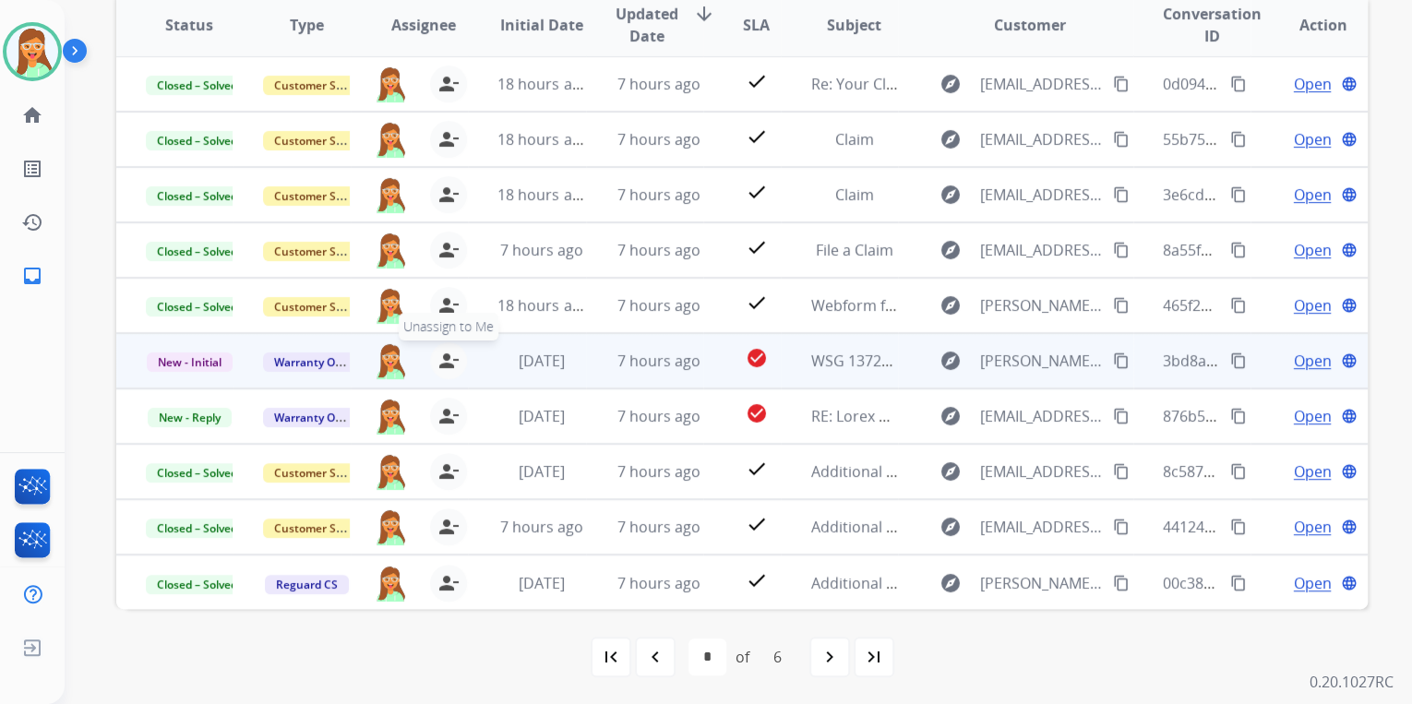
click at [441, 363] on mat-icon "person_remove" at bounding box center [449, 361] width 22 height 22
click at [441, 363] on mat-icon "person_add" at bounding box center [449, 361] width 22 height 22
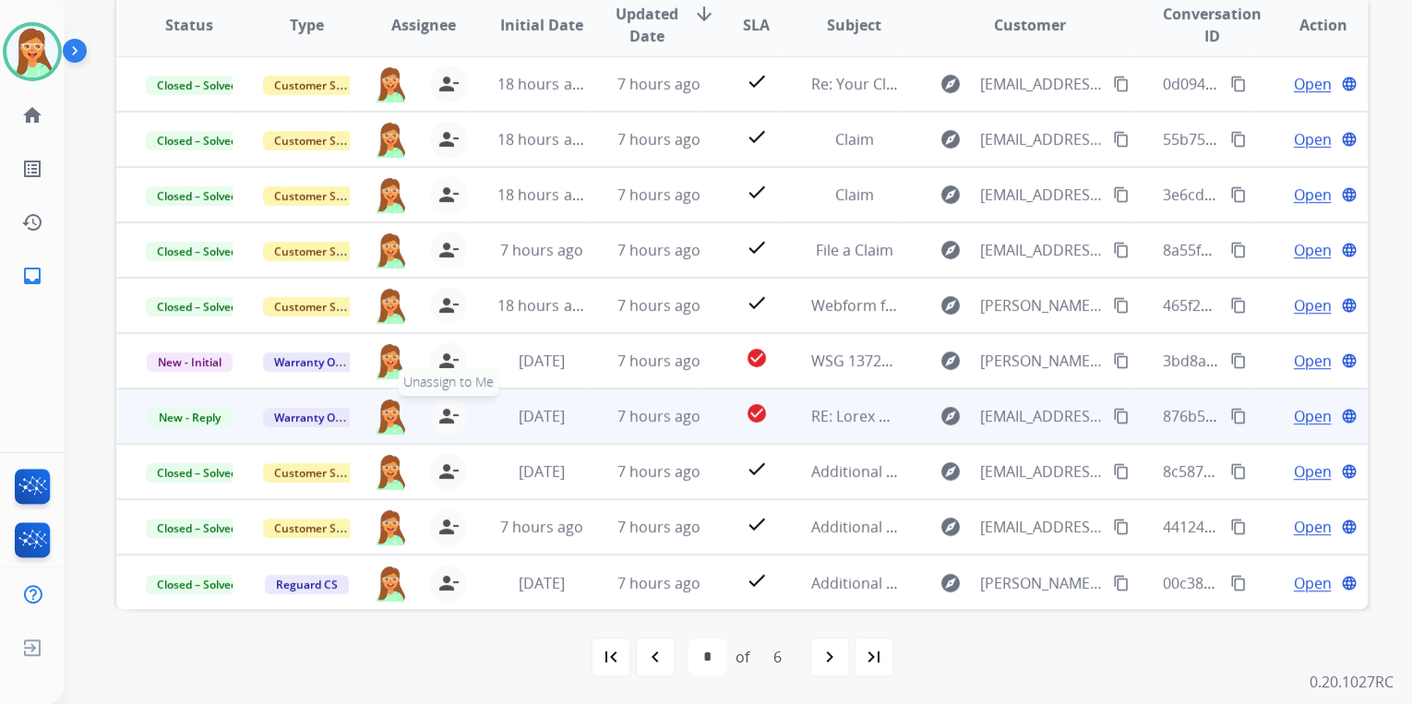
click at [444, 421] on mat-icon "person_remove" at bounding box center [449, 416] width 22 height 22
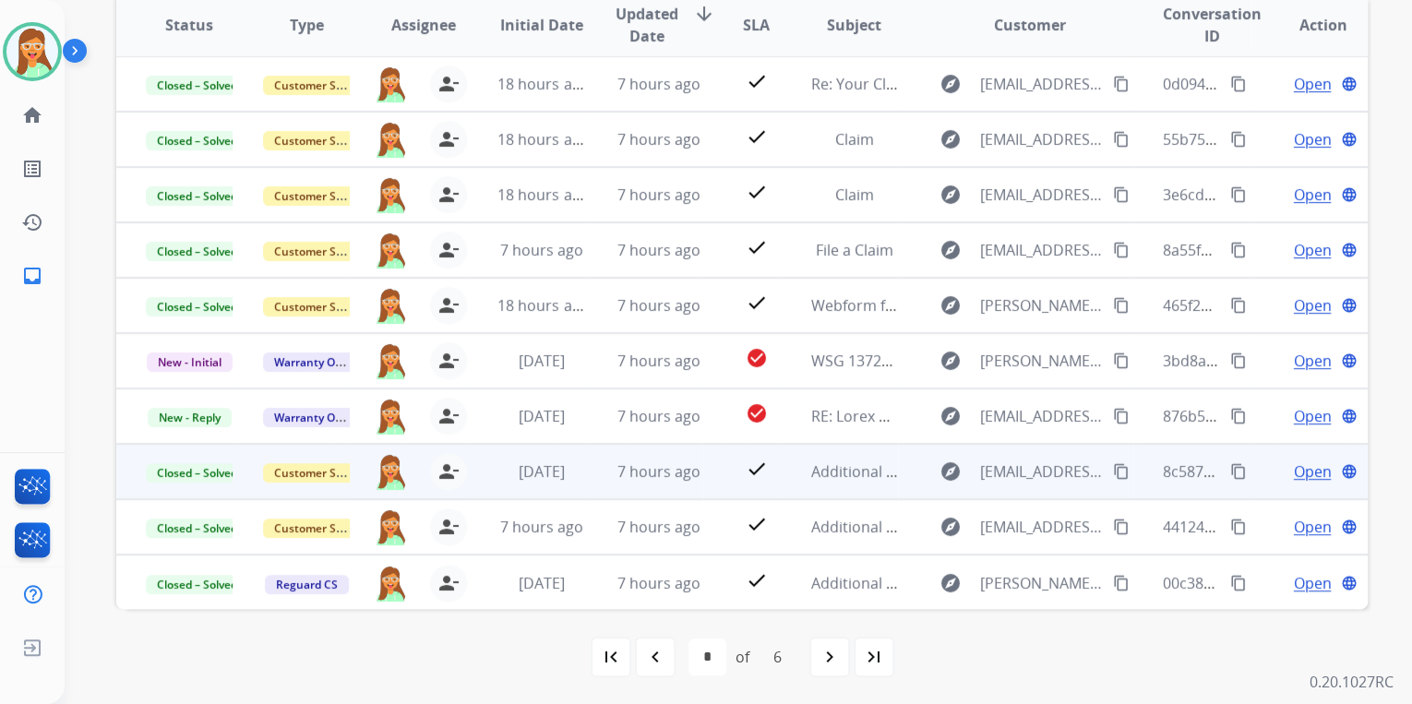
scroll to position [0, 0]
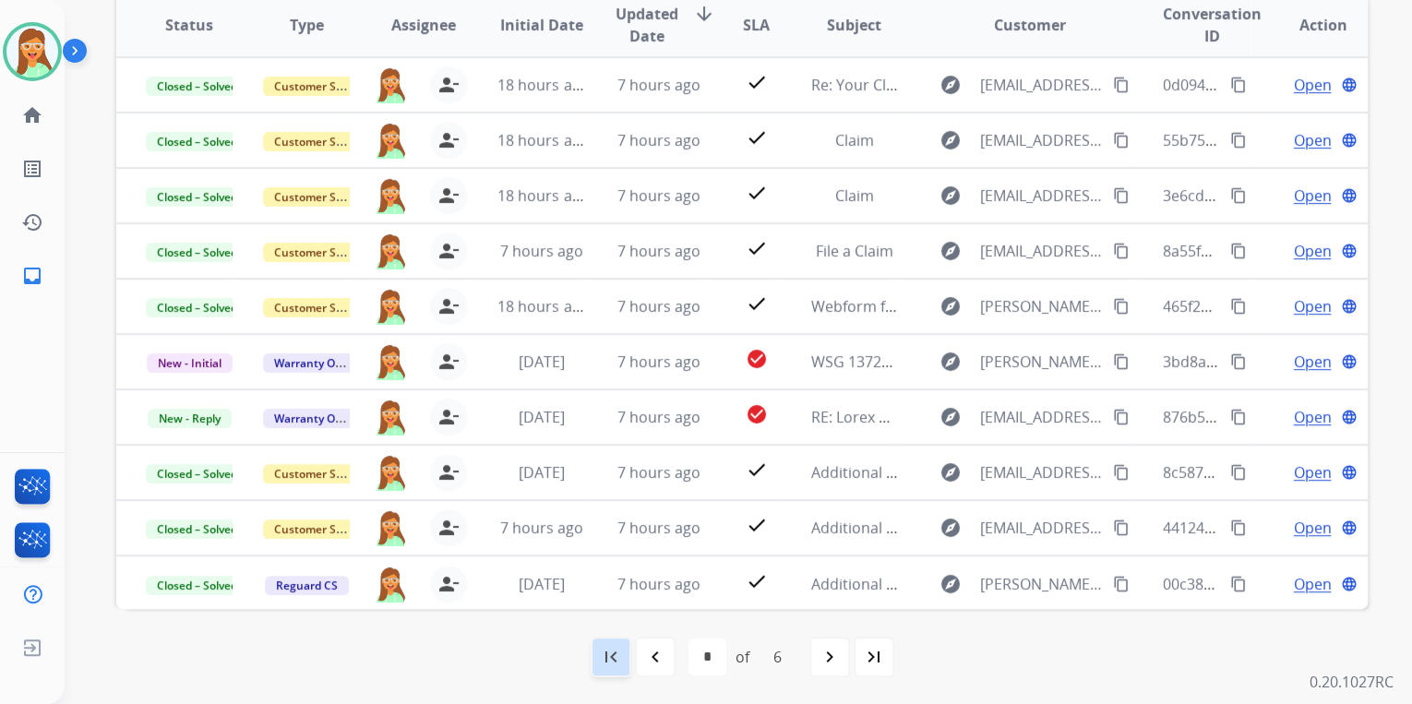
click at [620, 647] on mat-icon "first_page" at bounding box center [611, 657] width 22 height 22
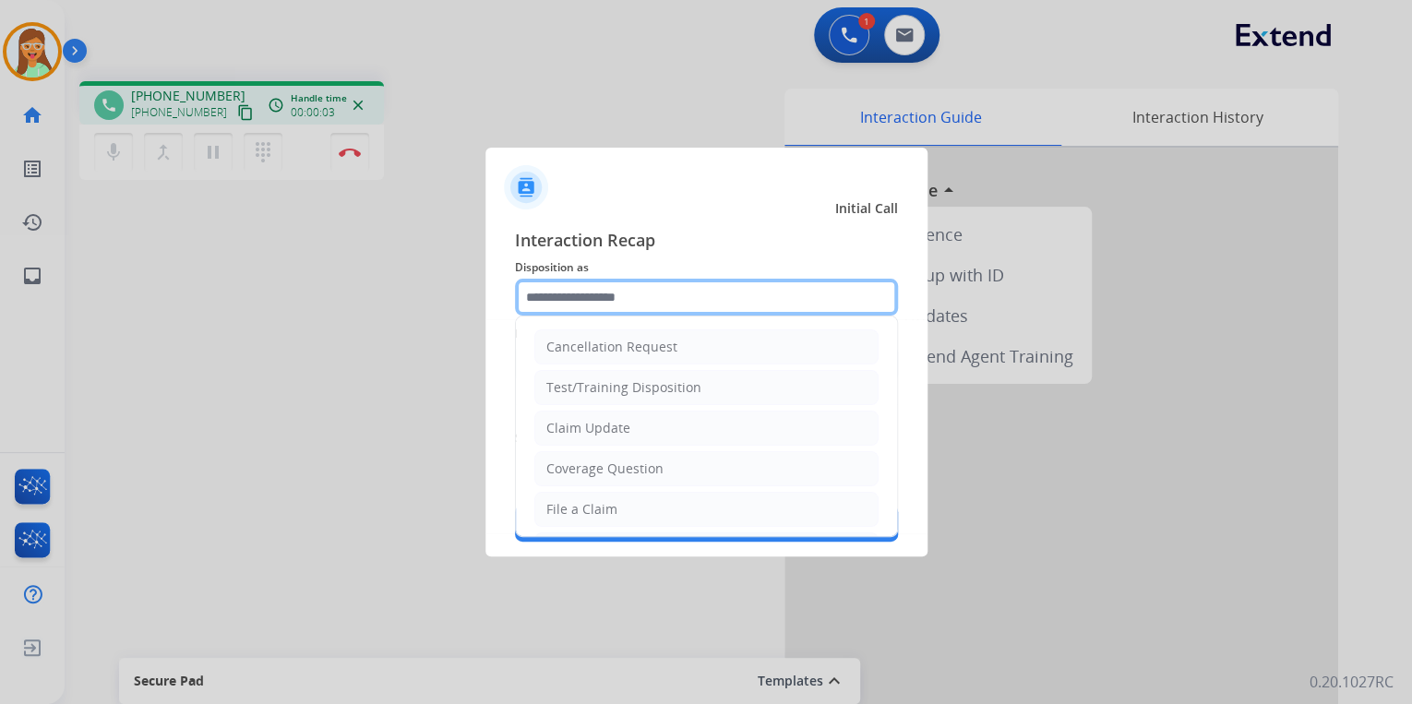
click at [646, 297] on input "text" at bounding box center [706, 297] width 383 height 37
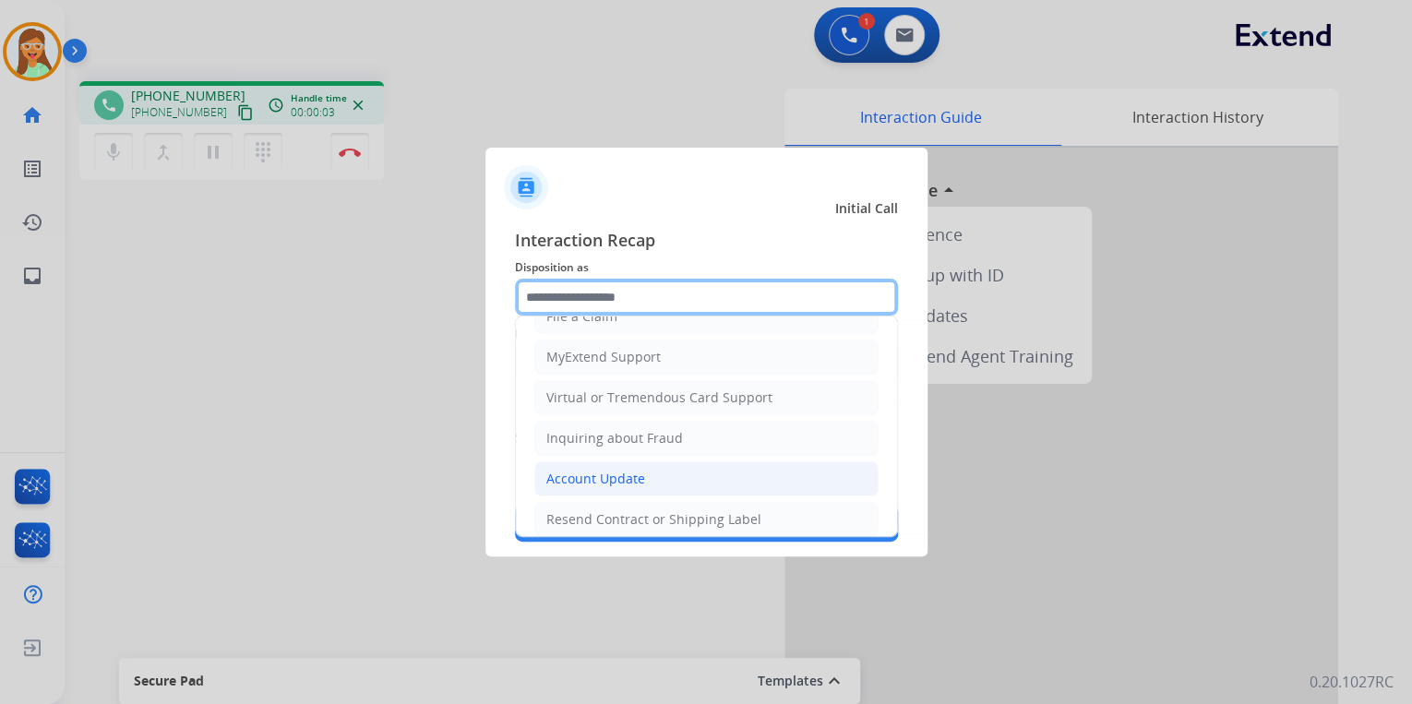
scroll to position [282, 0]
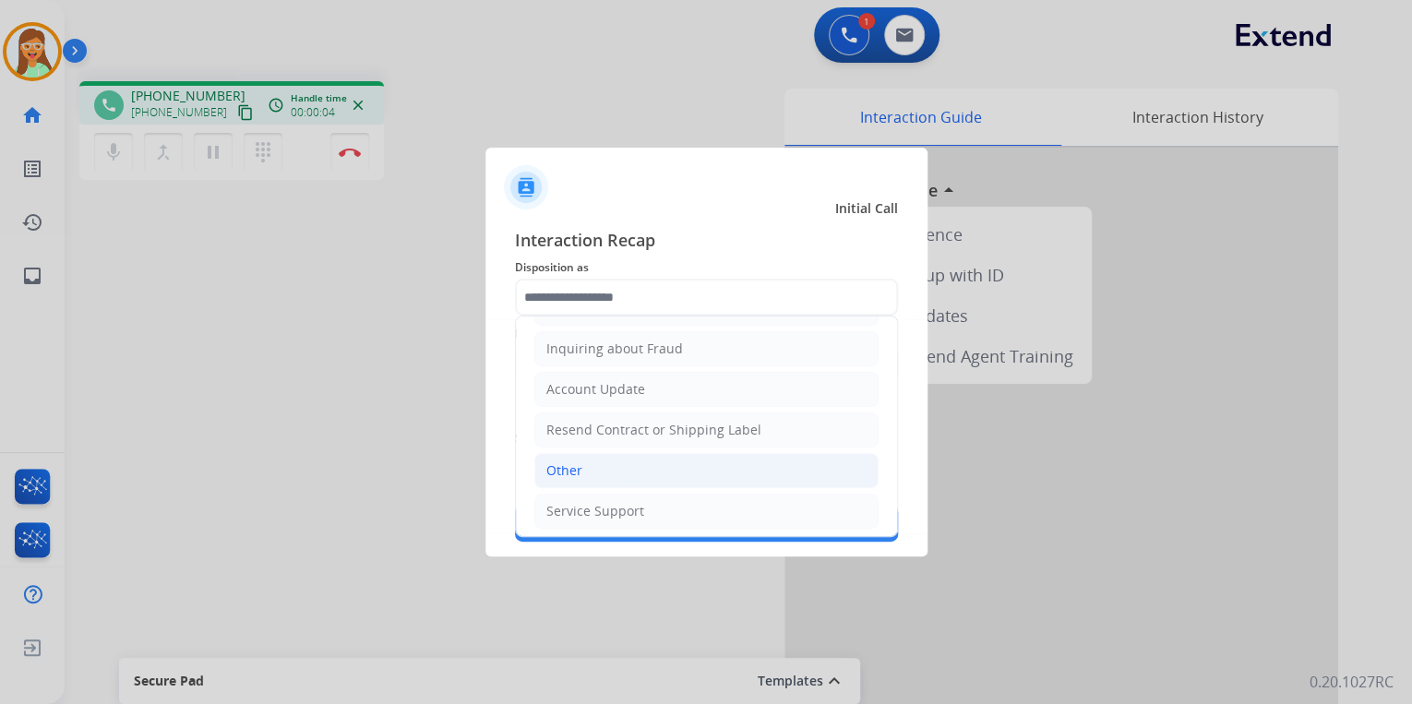
click at [665, 462] on li "Other" at bounding box center [706, 470] width 344 height 35
type input "*****"
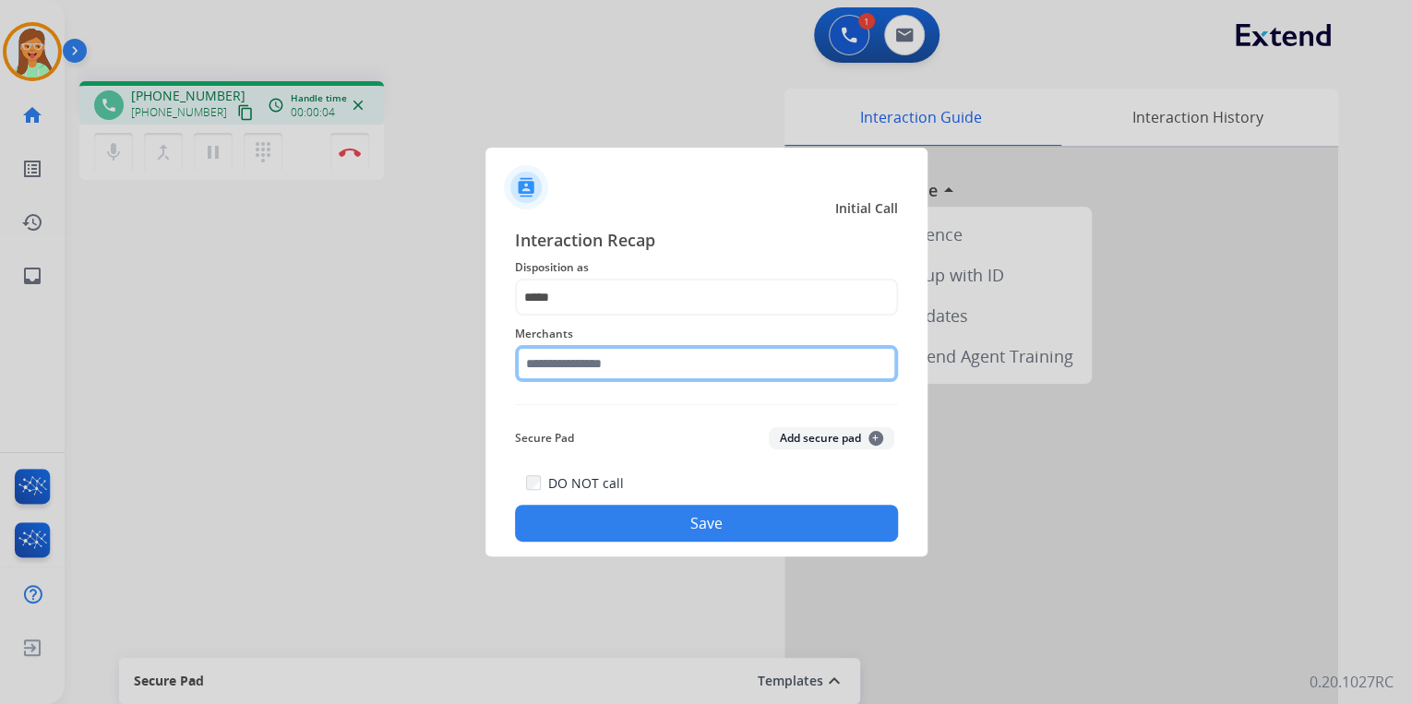
click at [646, 357] on input "text" at bounding box center [706, 363] width 383 height 37
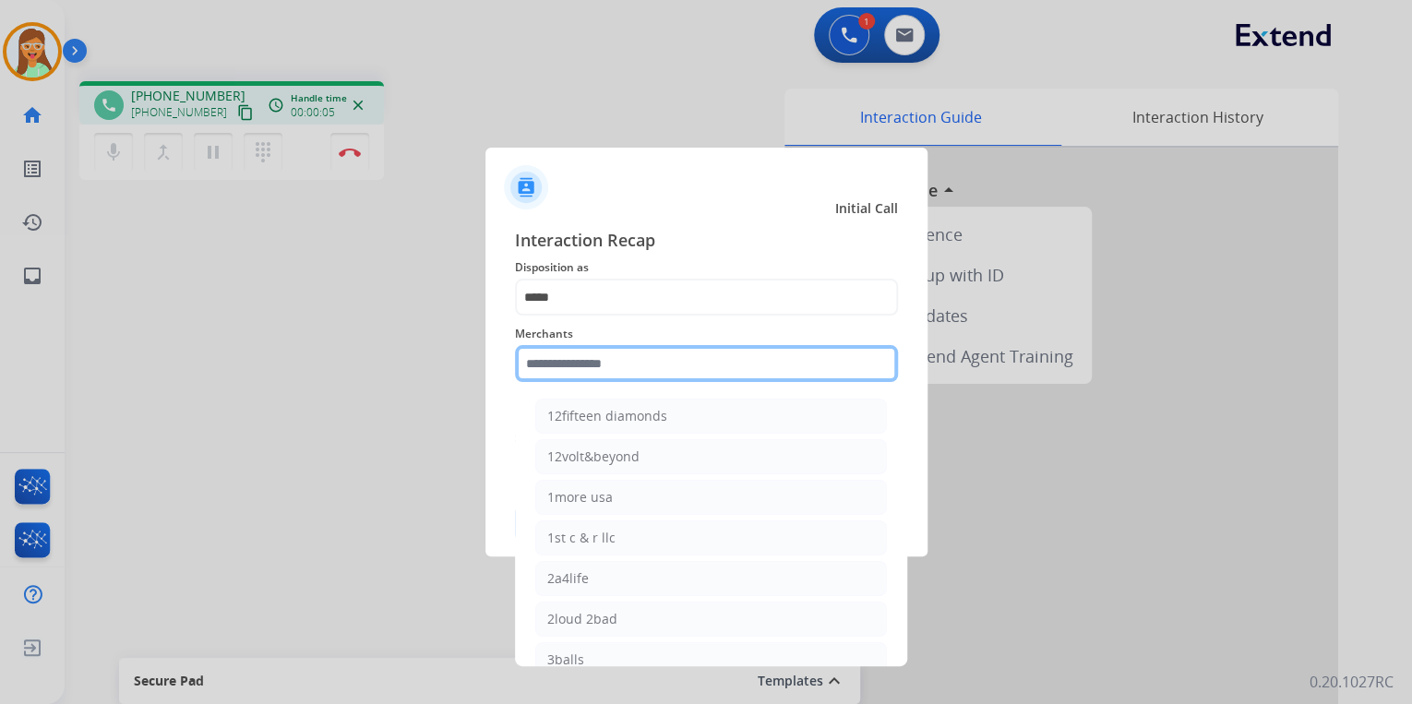
type input "*"
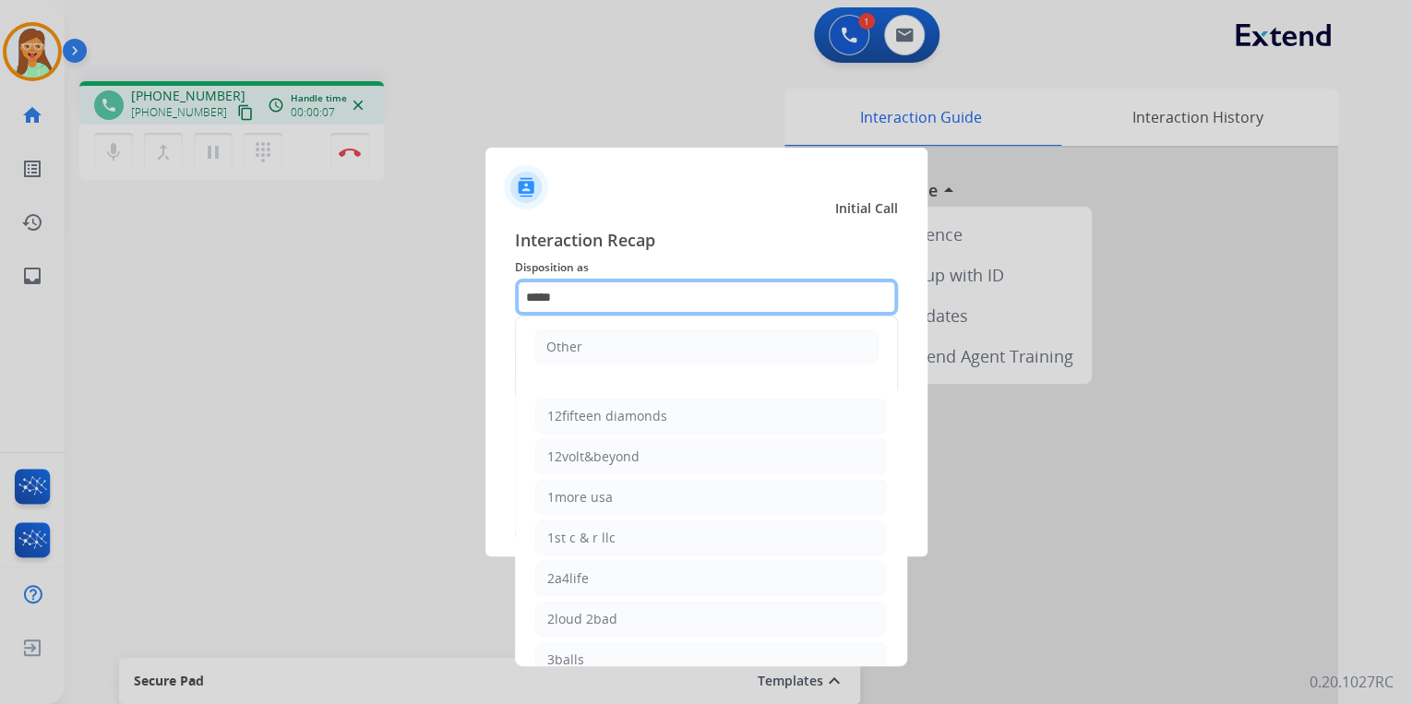
click at [683, 284] on input "*****" at bounding box center [706, 297] width 383 height 37
drag, startPoint x: 479, startPoint y: 284, endPoint x: 421, endPoint y: 281, distance: 58.3
click at [0, 284] on app-contact-recap-modal "Initial Call Interaction Recap Disposition as ***** Other Merchants 12fifteen d…" at bounding box center [0, 352] width 0 height 704
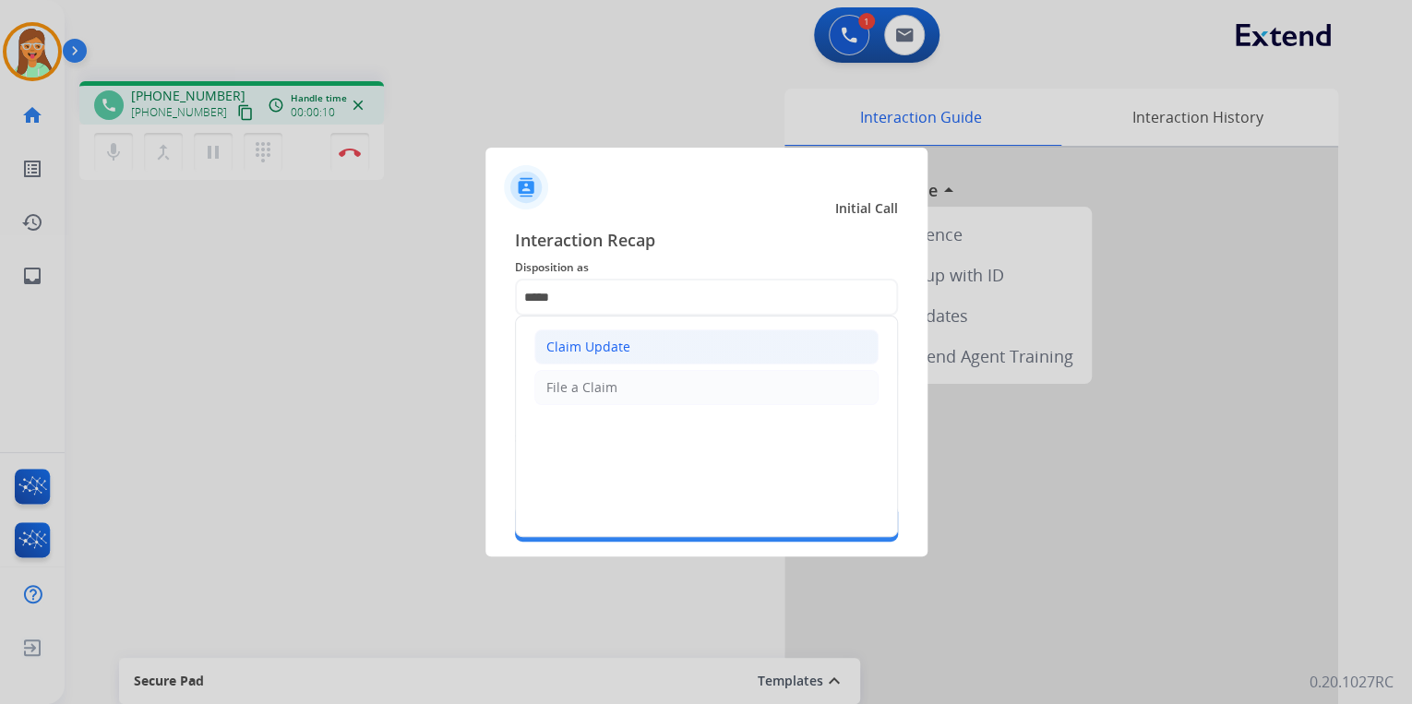
click at [688, 342] on li "Claim Update" at bounding box center [706, 347] width 344 height 35
type input "**********"
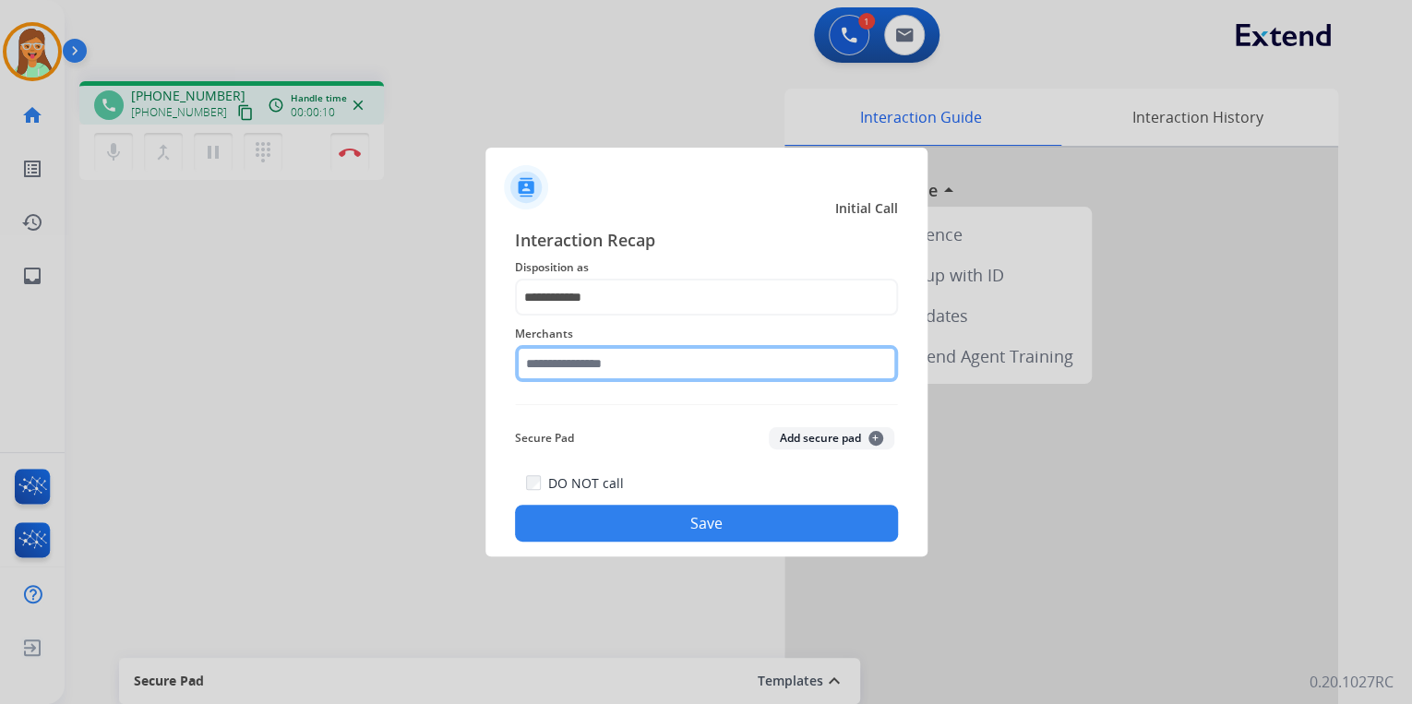
click at [665, 366] on input "text" at bounding box center [706, 363] width 383 height 37
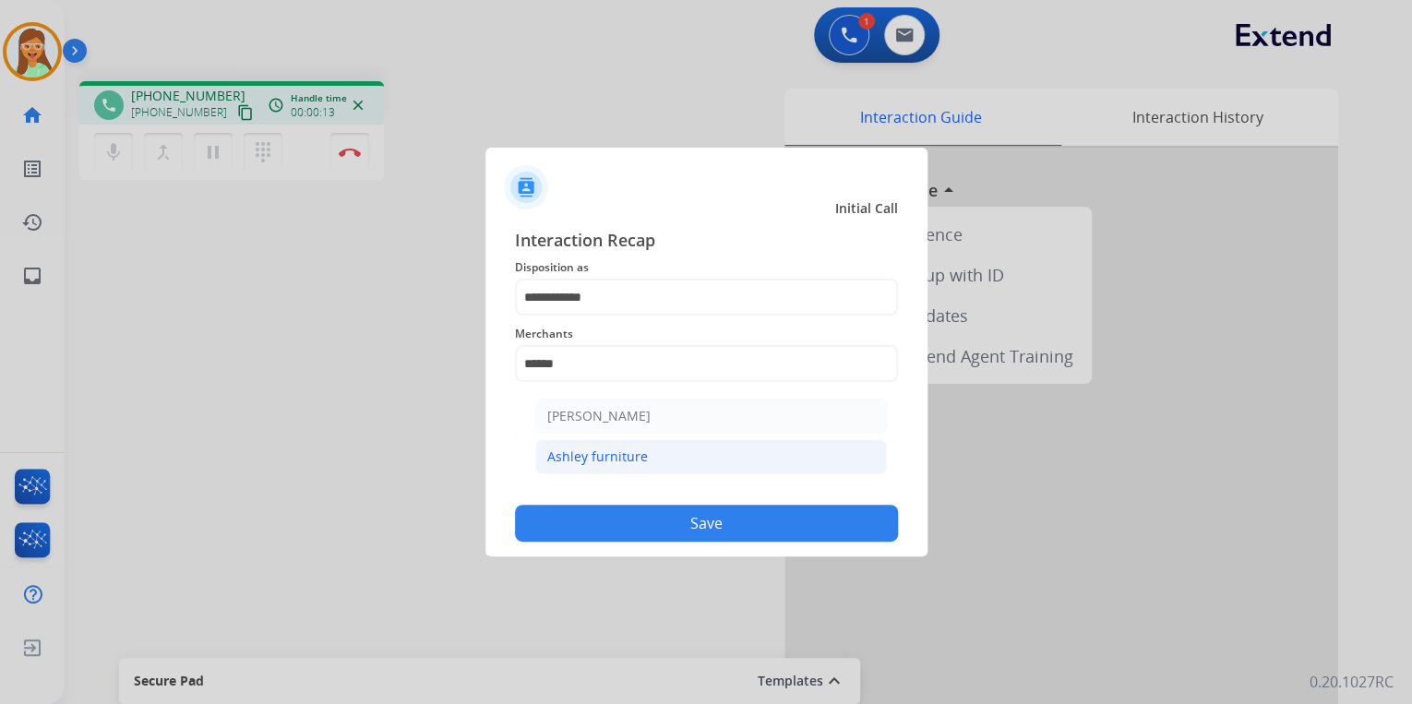
click at [600, 452] on div "Ashley furniture" at bounding box center [597, 457] width 101 height 18
type input "**********"
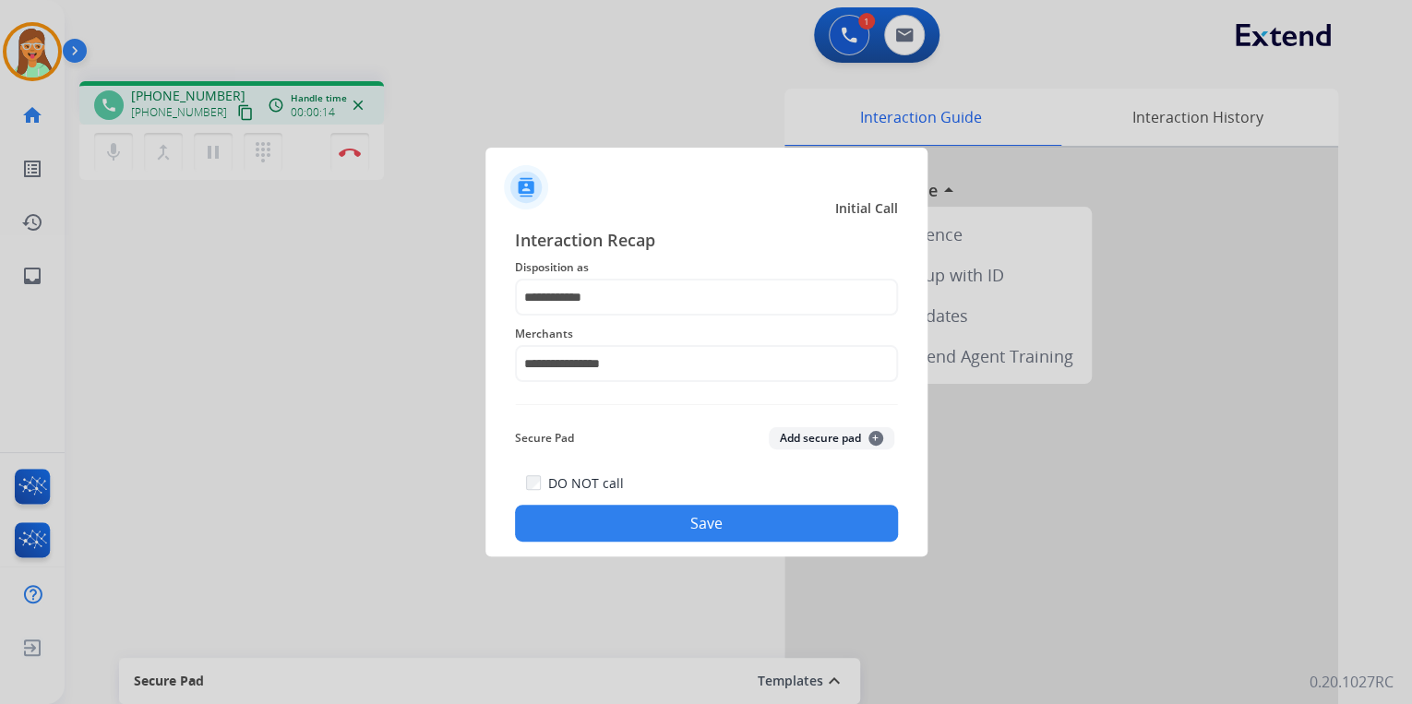
click at [697, 535] on button "Save" at bounding box center [706, 523] width 383 height 37
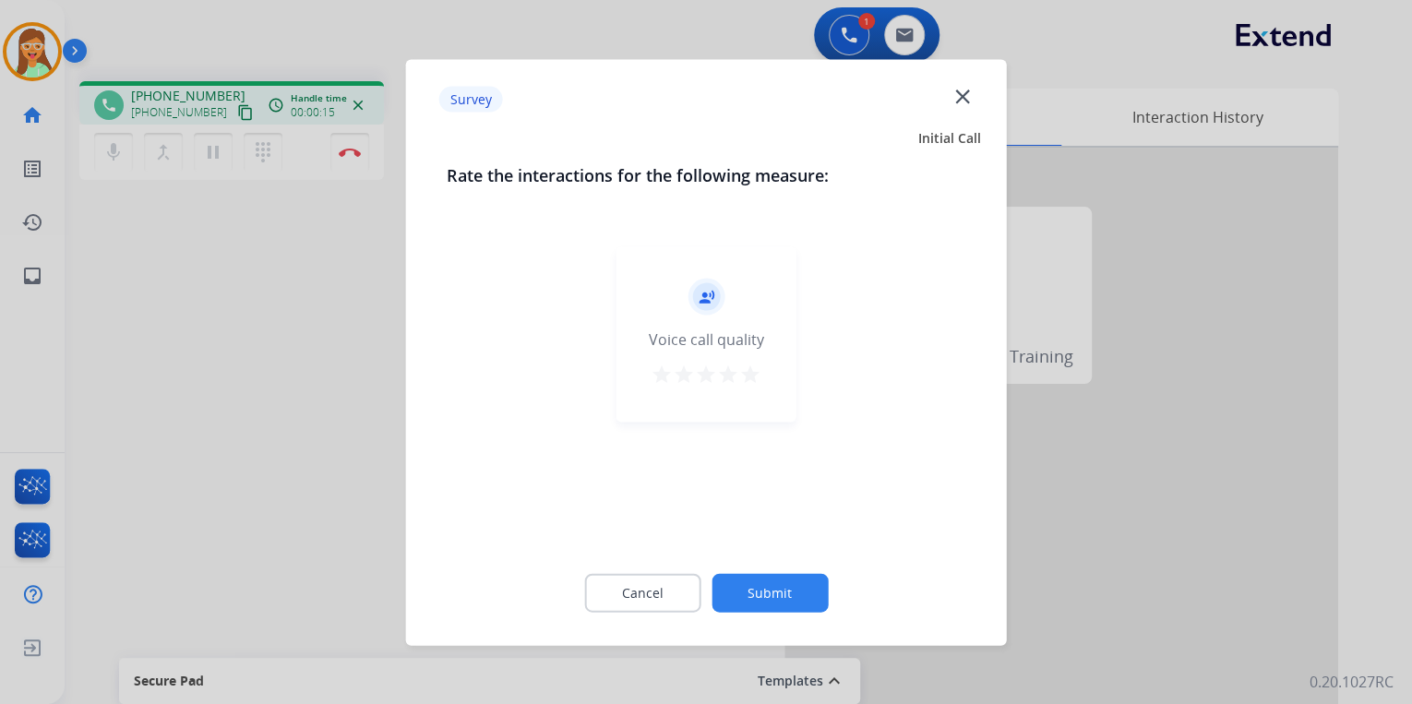
click at [957, 96] on mat-icon "close" at bounding box center [962, 96] width 24 height 24
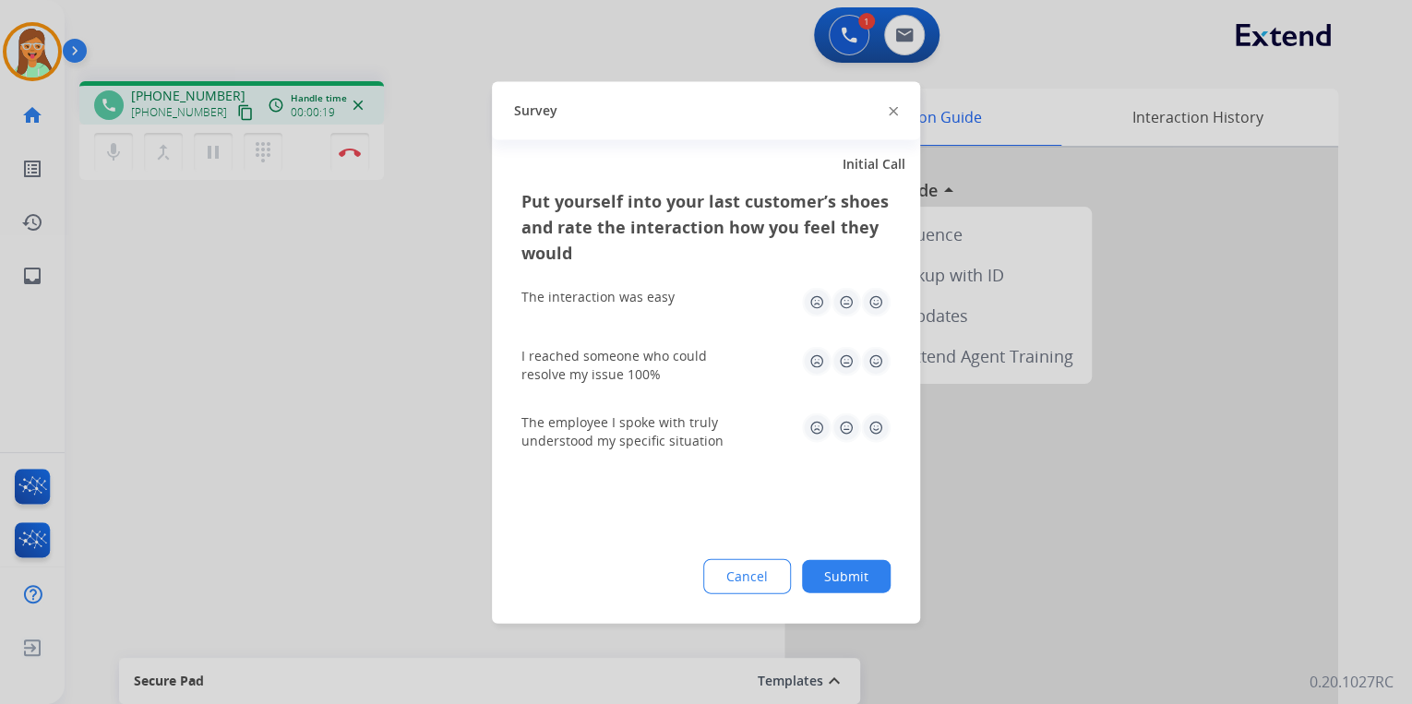
click at [892, 109] on img at bounding box center [893, 111] width 9 height 9
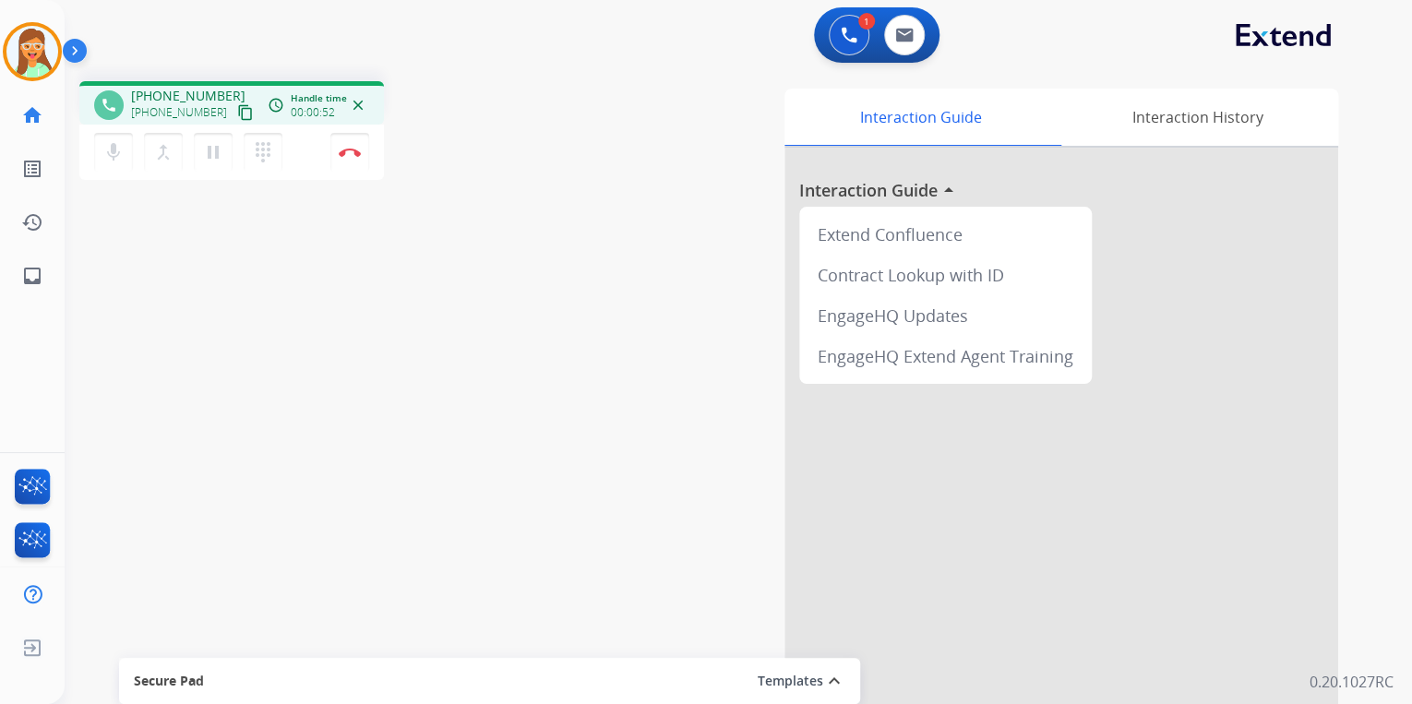
click at [372, 150] on div "mic Mute merge_type Bridge pause Hold dialpad Dialpad Disconnect" at bounding box center [231, 152] width 305 height 55
click at [366, 151] on button "Disconnect" at bounding box center [349, 152] width 39 height 39
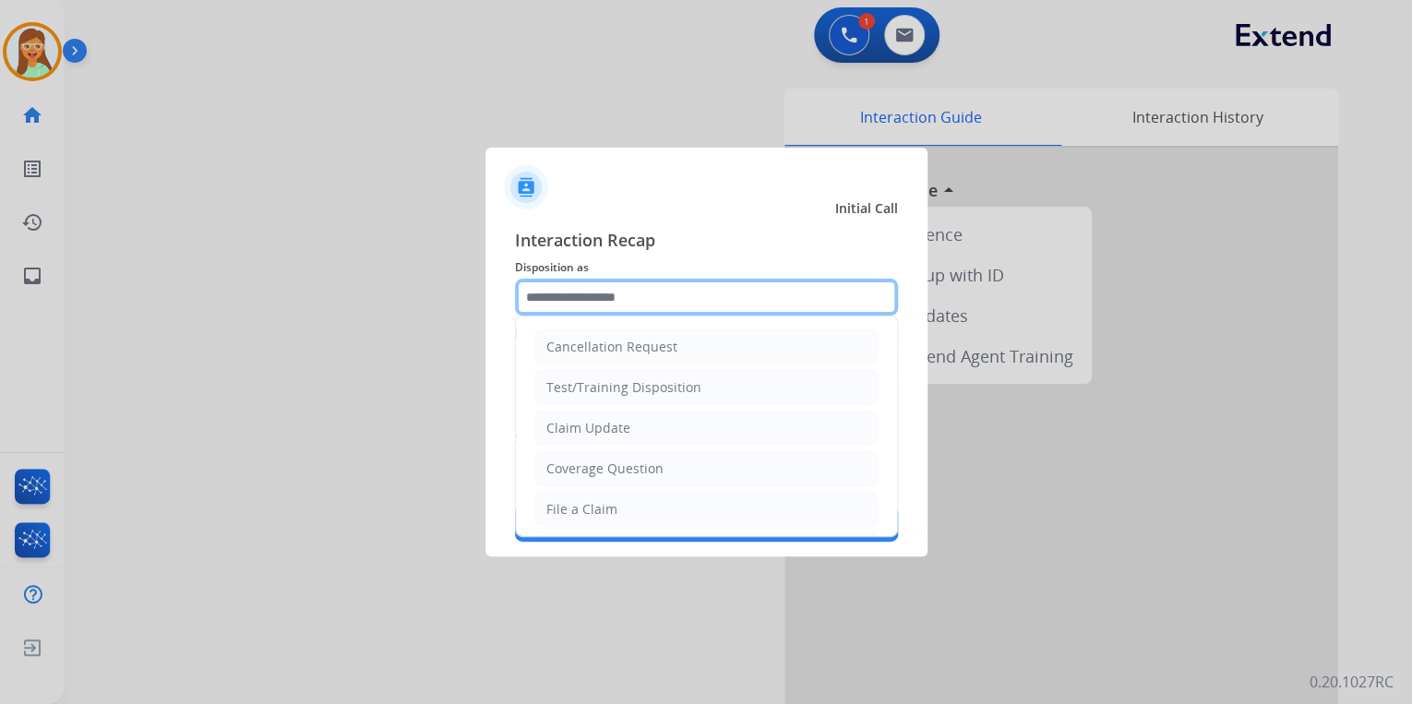
click at [640, 299] on input "text" at bounding box center [706, 297] width 383 height 37
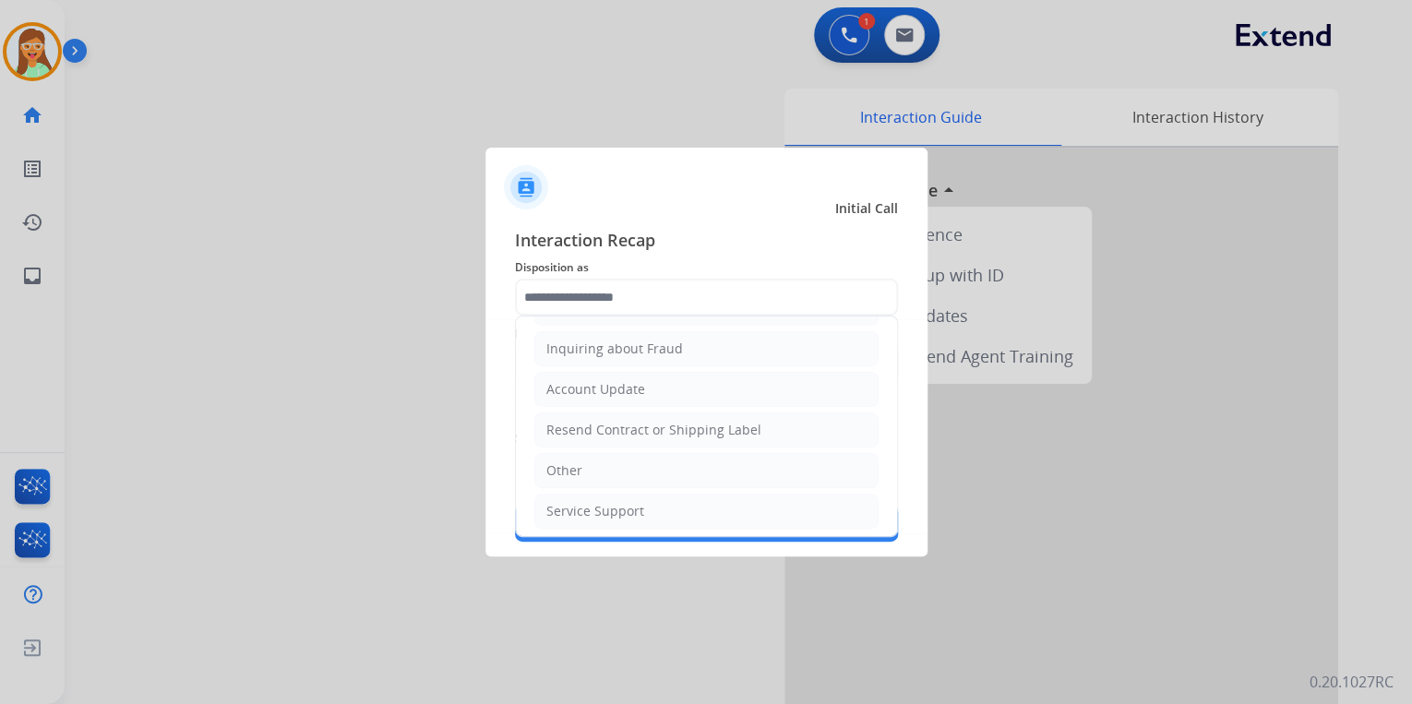
drag, startPoint x: 645, startPoint y: 461, endPoint x: 636, endPoint y: 438, distance: 24.0
click at [645, 462] on li "Other" at bounding box center [706, 470] width 344 height 35
type input "*****"
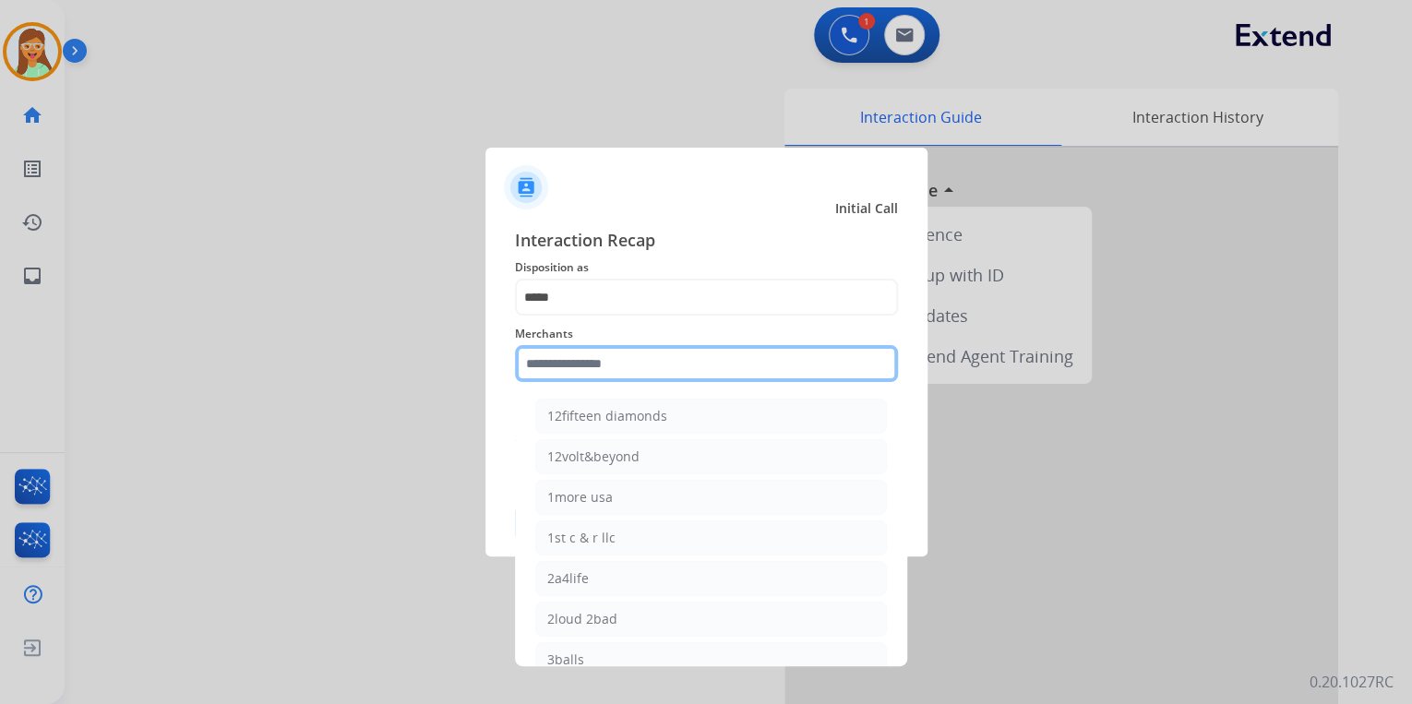
click at [633, 368] on input "text" at bounding box center [706, 363] width 383 height 37
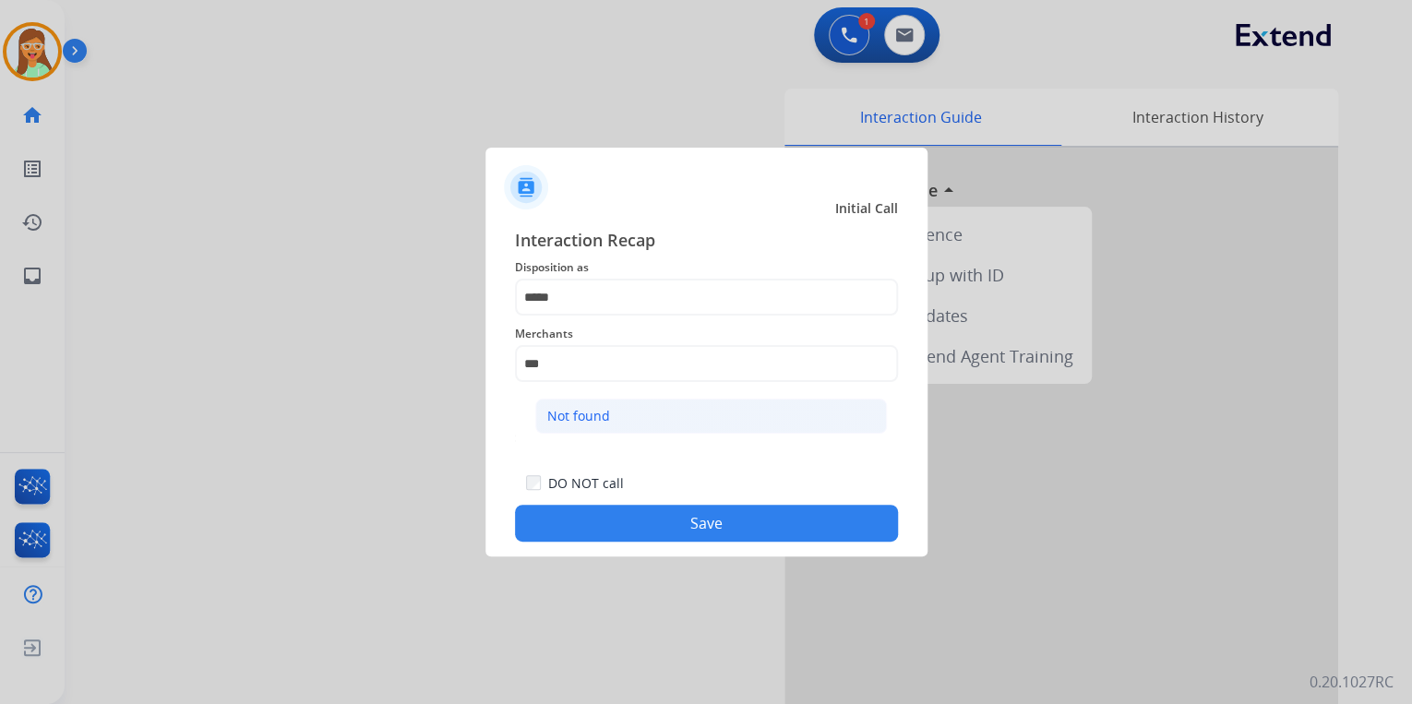
click at [709, 412] on li "Not found" at bounding box center [711, 416] width 352 height 35
type input "*********"
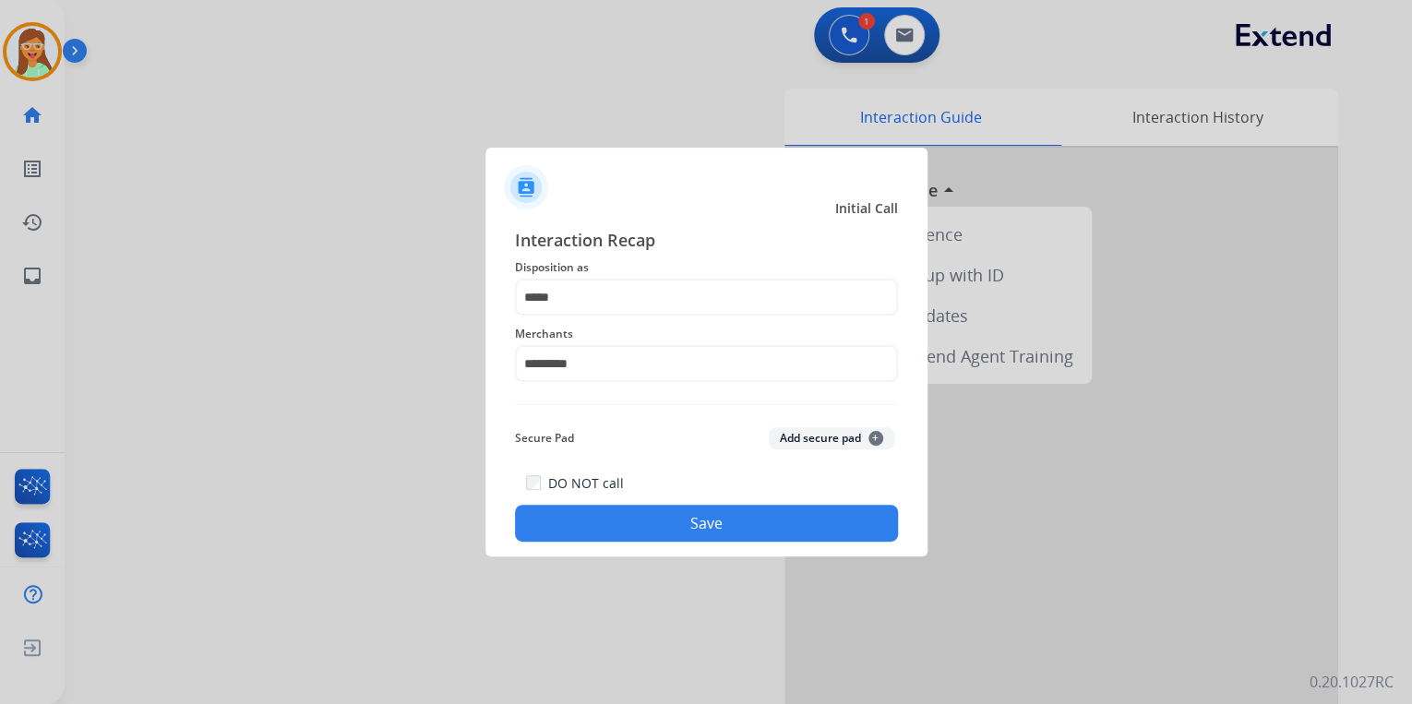
click at [725, 527] on button "Save" at bounding box center [706, 523] width 383 height 37
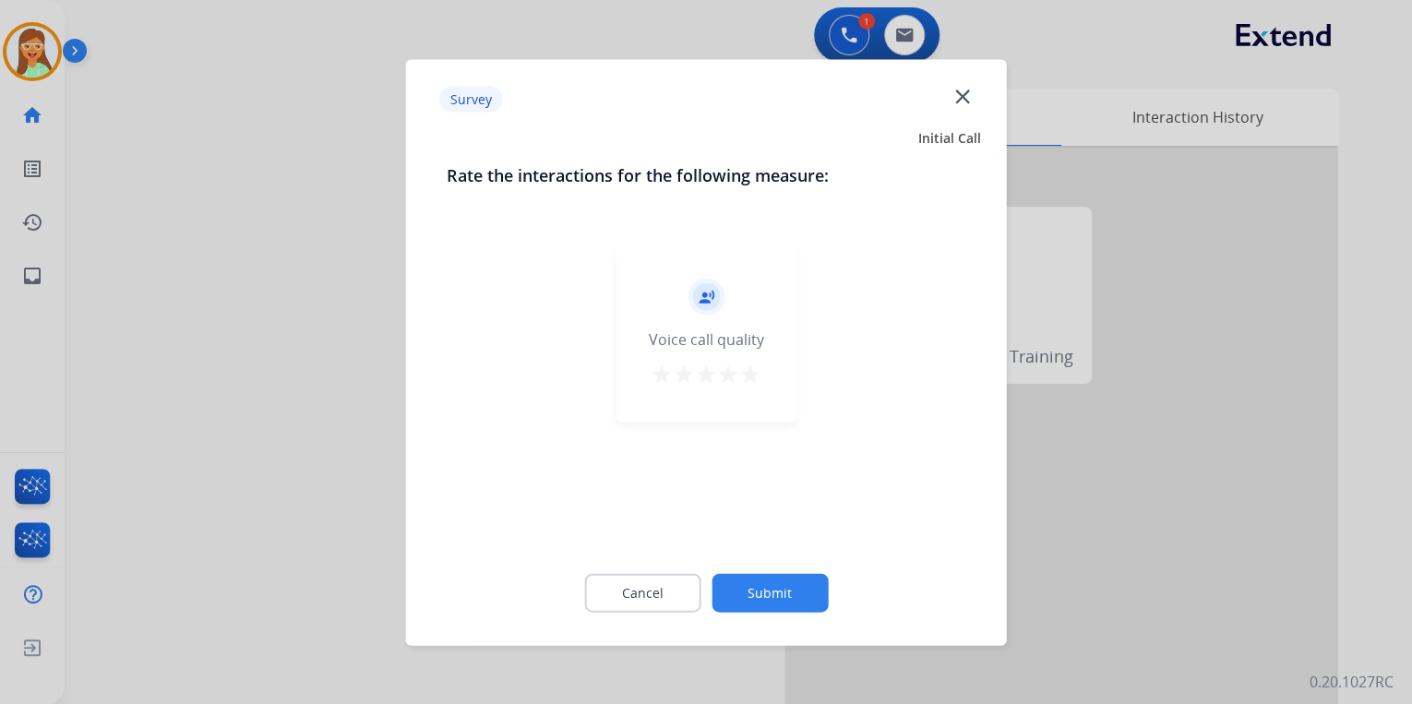
click at [960, 101] on mat-icon "close" at bounding box center [962, 96] width 24 height 24
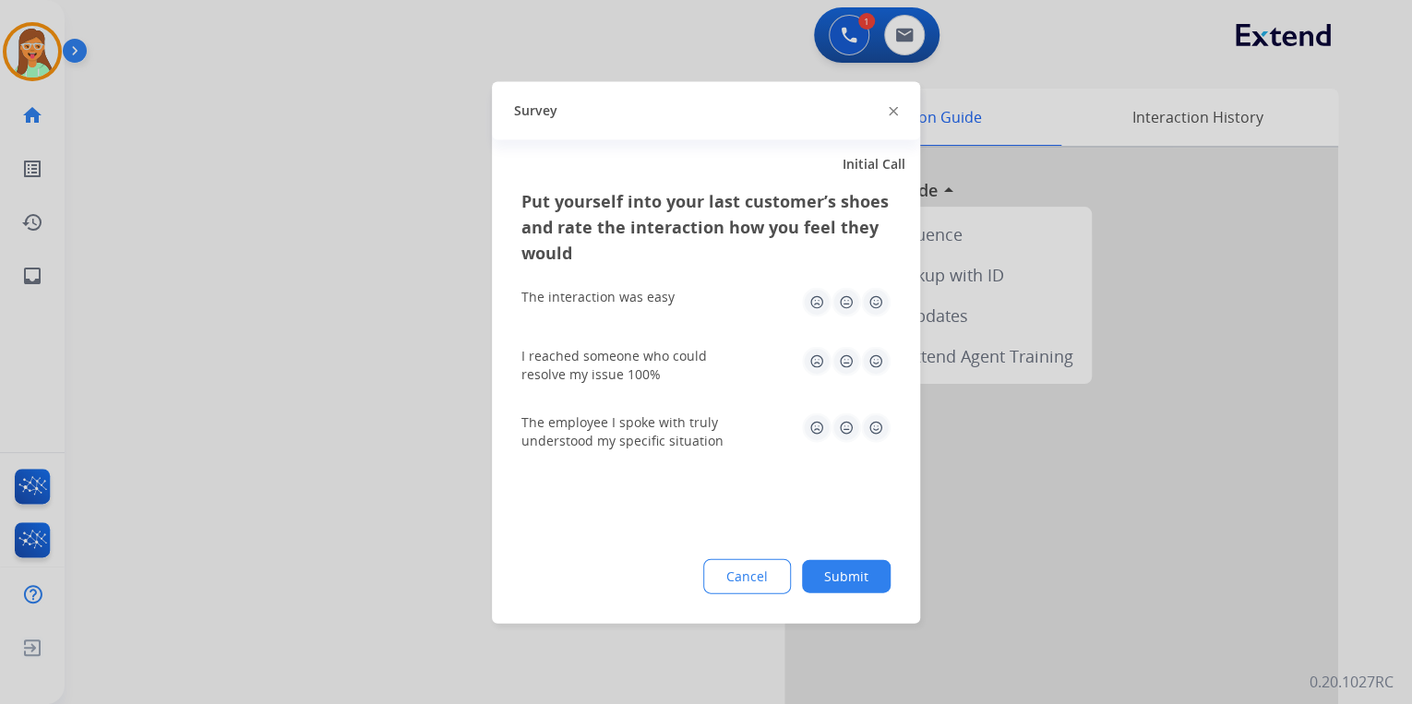
click at [890, 110] on img at bounding box center [893, 111] width 9 height 9
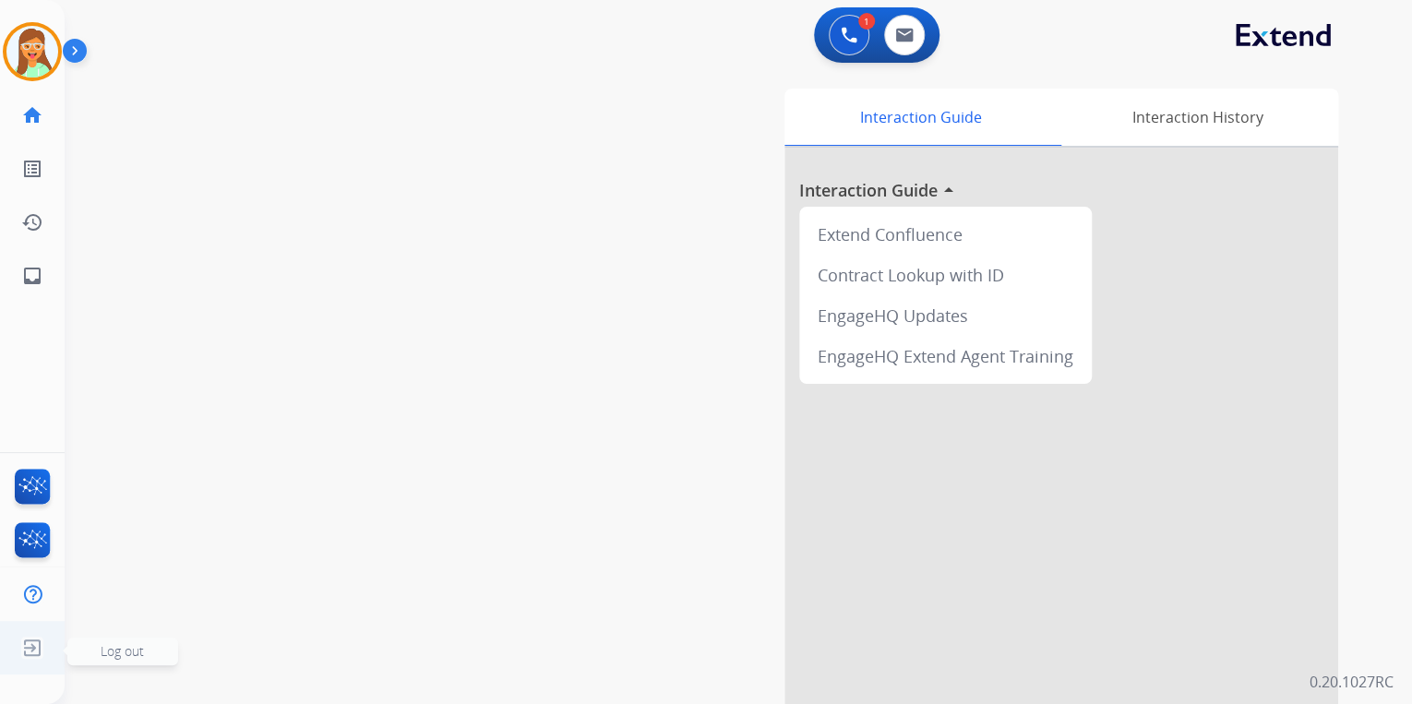
click at [41, 642] on img at bounding box center [32, 647] width 33 height 35
